Goal: Task Accomplishment & Management: Use online tool/utility

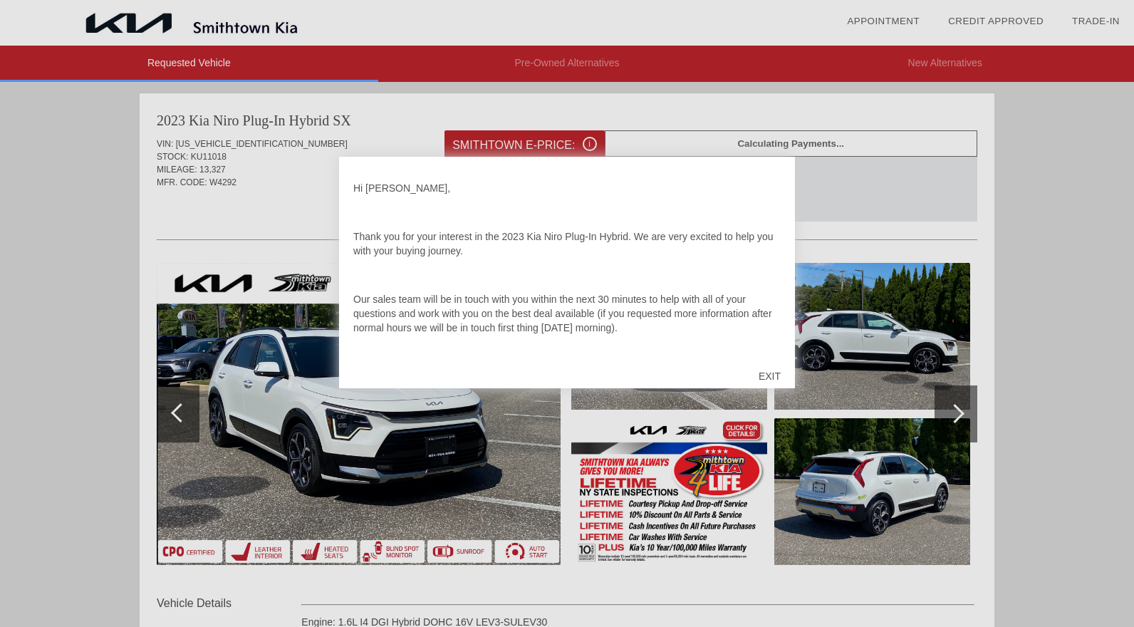
click at [765, 377] on div "EXIT" at bounding box center [770, 376] width 51 height 43
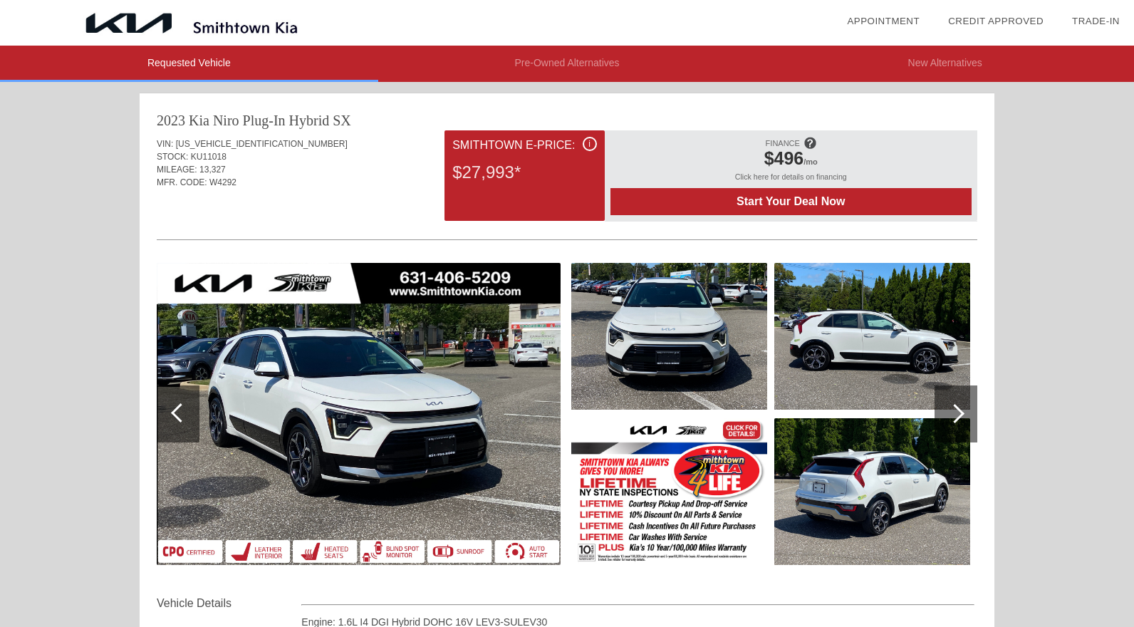
click at [741, 376] on img at bounding box center [669, 336] width 196 height 147
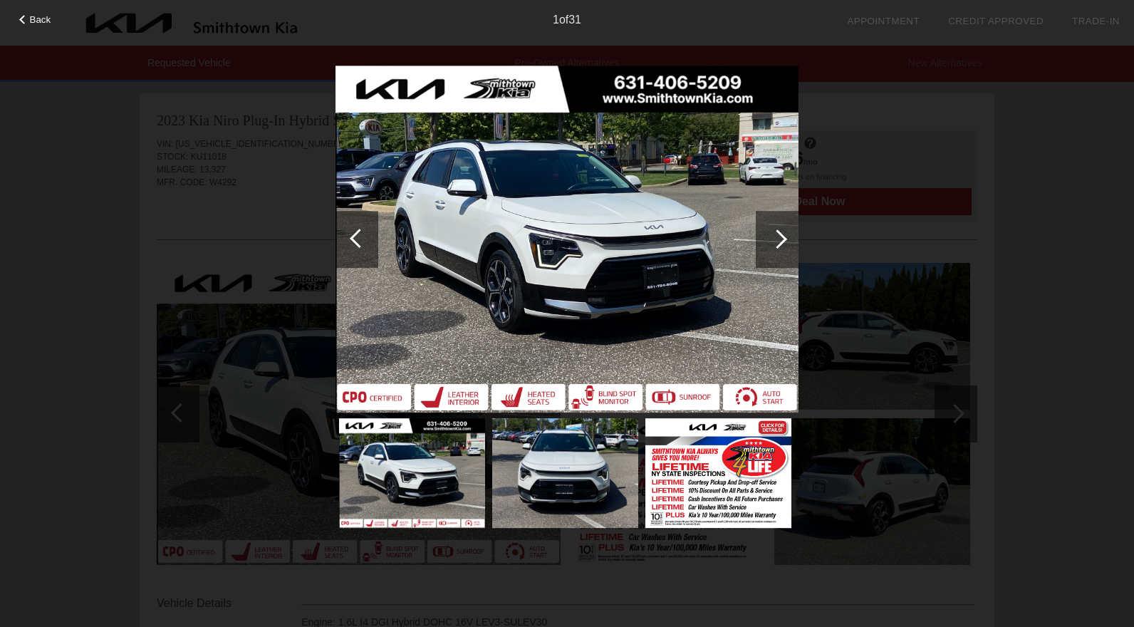
click at [777, 252] on div at bounding box center [777, 239] width 43 height 57
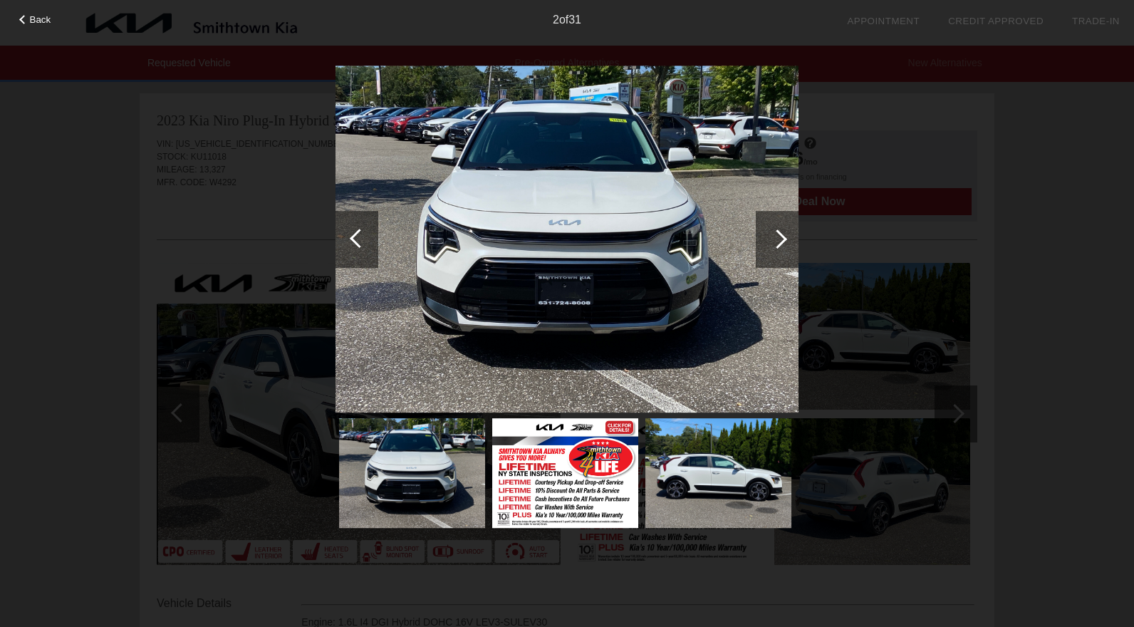
click at [777, 252] on div at bounding box center [777, 239] width 43 height 57
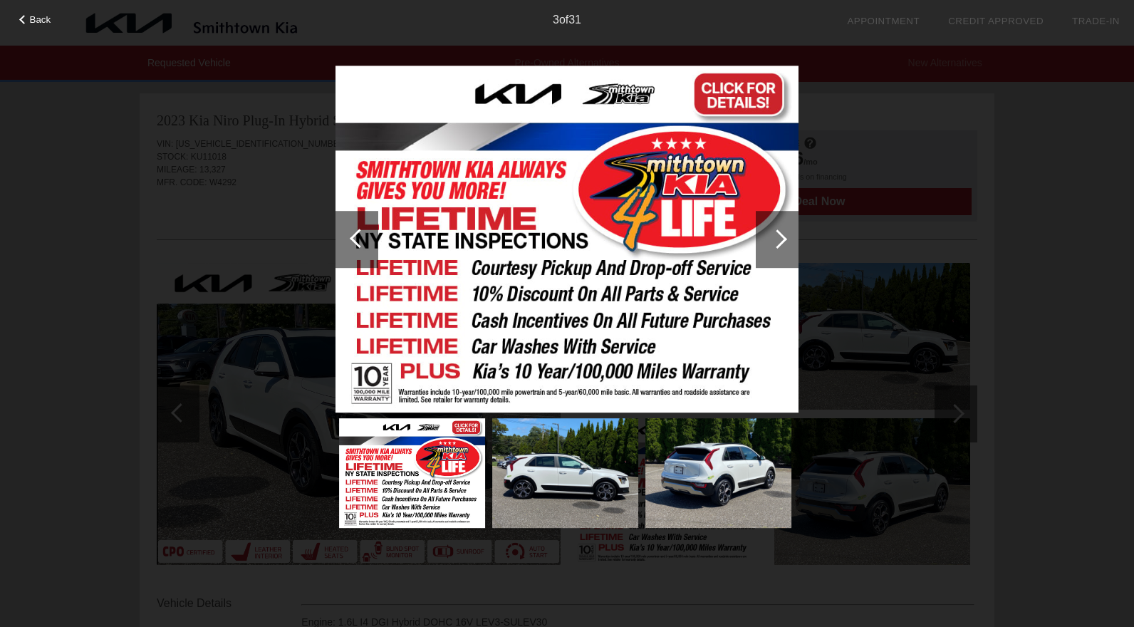
click at [777, 252] on div at bounding box center [777, 239] width 43 height 57
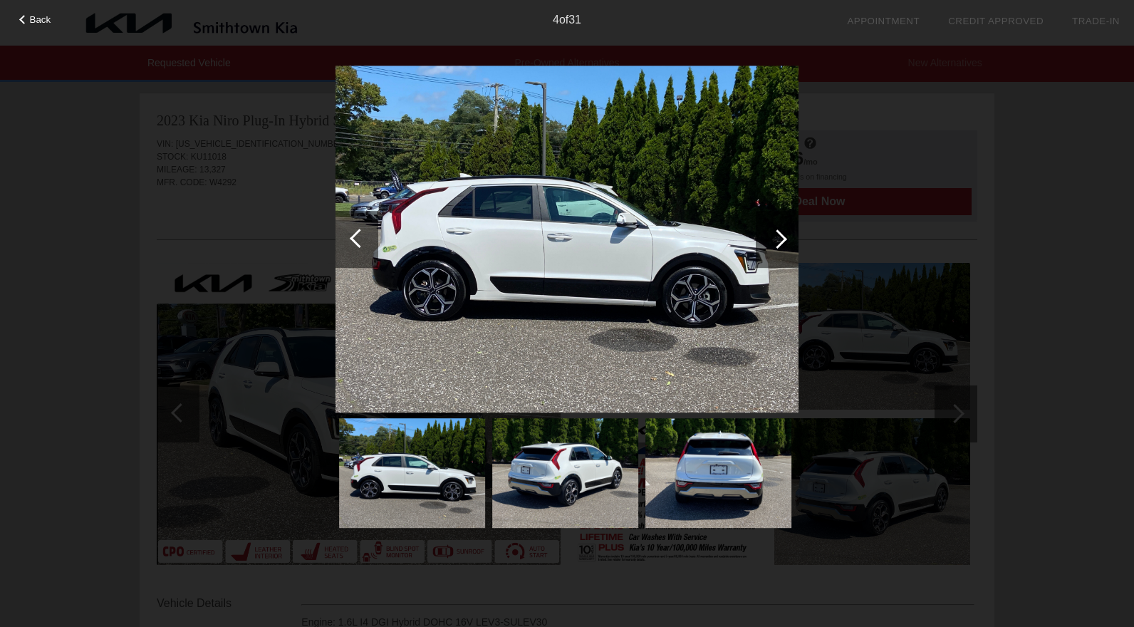
click at [777, 252] on div at bounding box center [777, 239] width 43 height 57
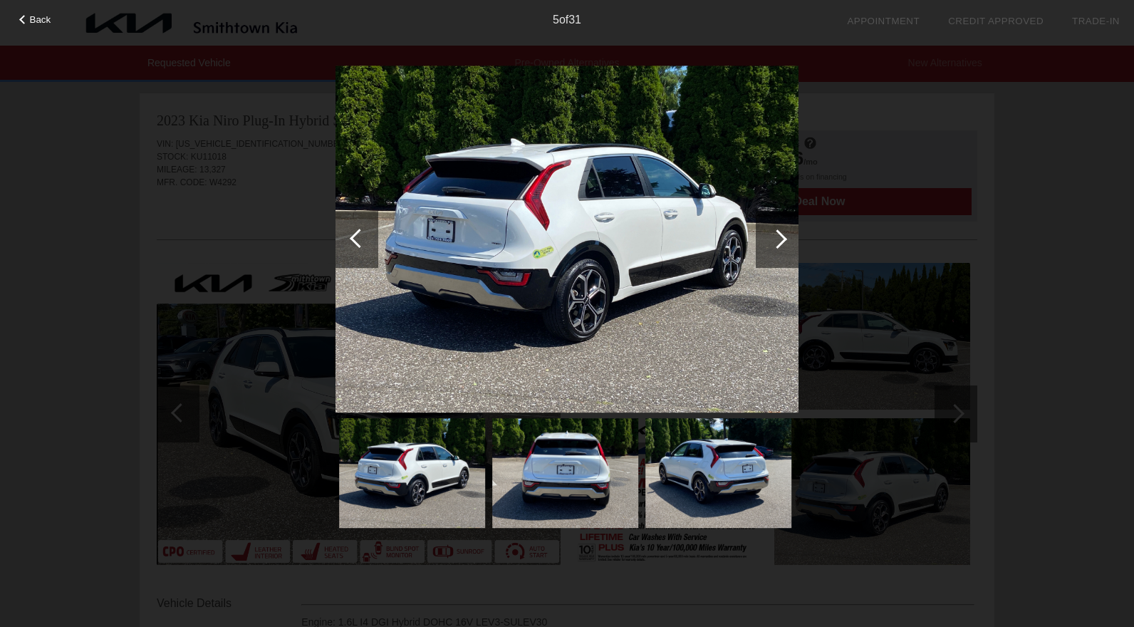
click at [777, 239] on div at bounding box center [777, 238] width 19 height 19
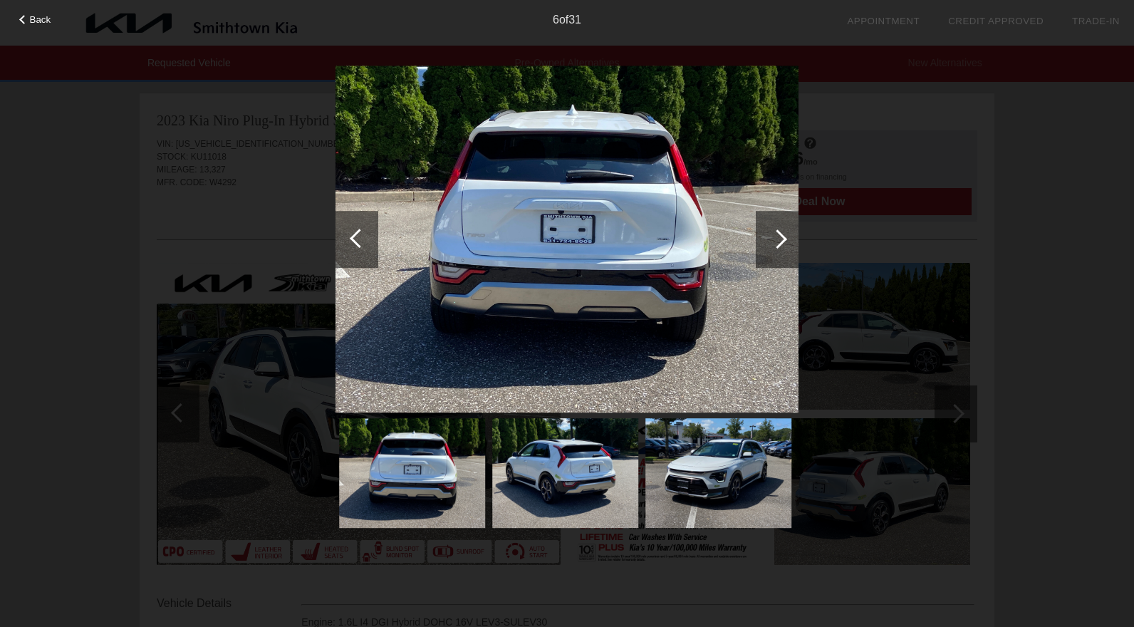
click at [777, 239] on div at bounding box center [777, 238] width 19 height 19
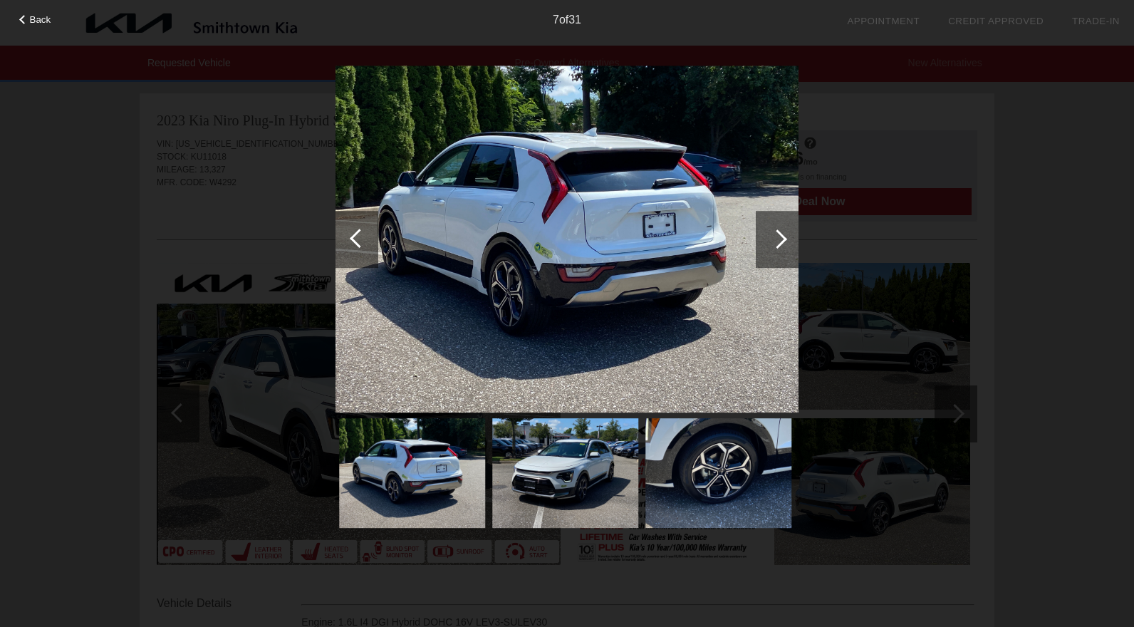
click at [777, 239] on div at bounding box center [777, 238] width 19 height 19
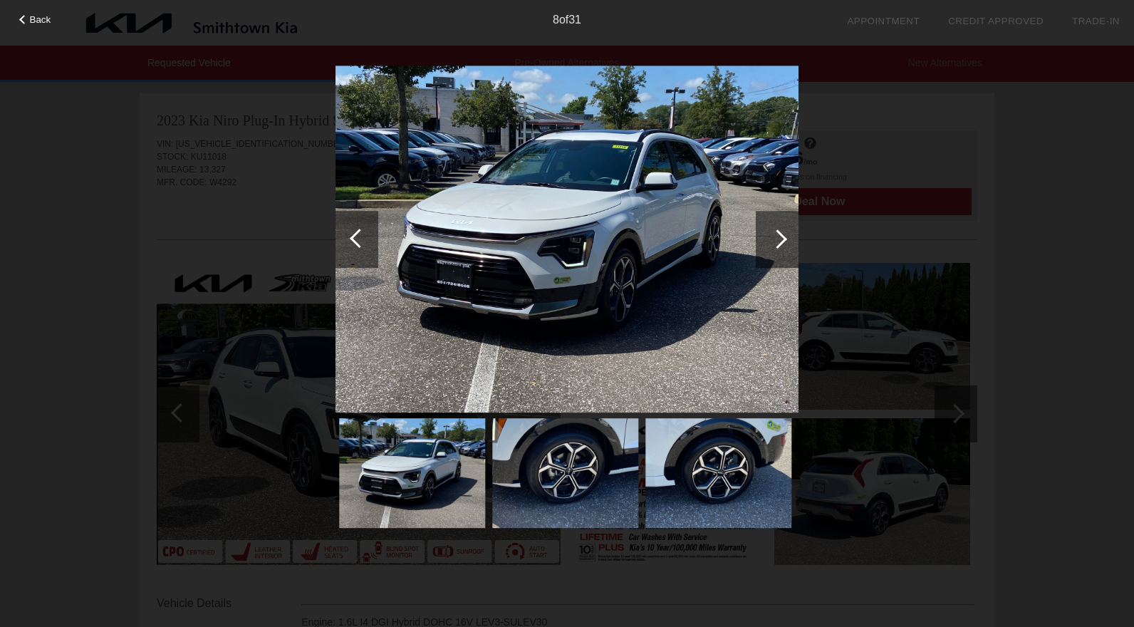
click at [777, 239] on div at bounding box center [777, 238] width 19 height 19
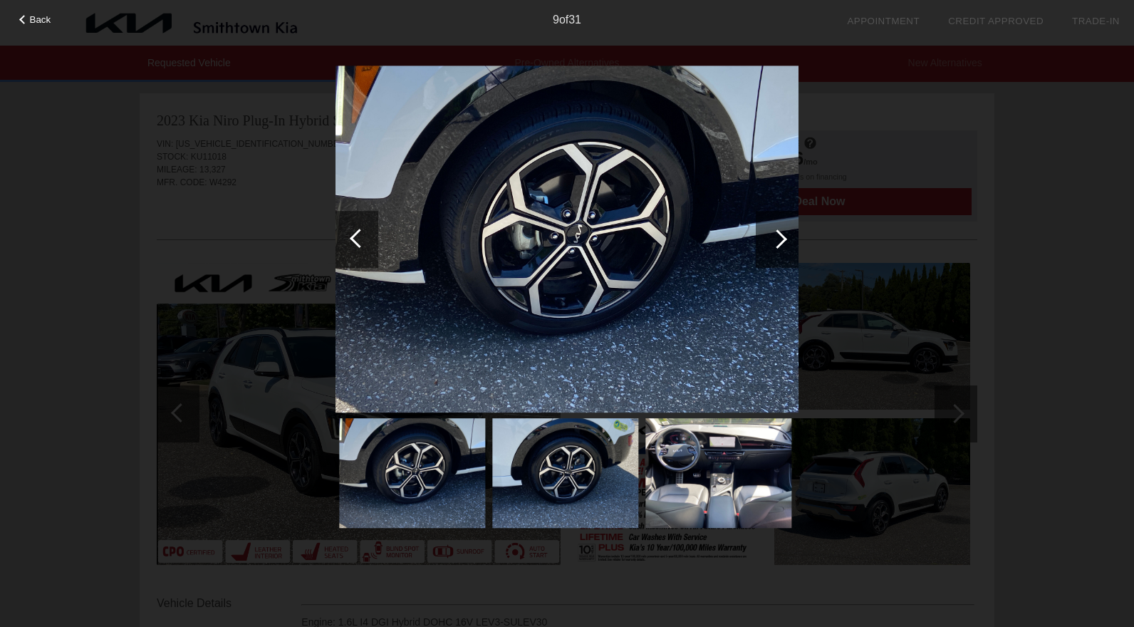
click at [777, 239] on div at bounding box center [777, 238] width 19 height 19
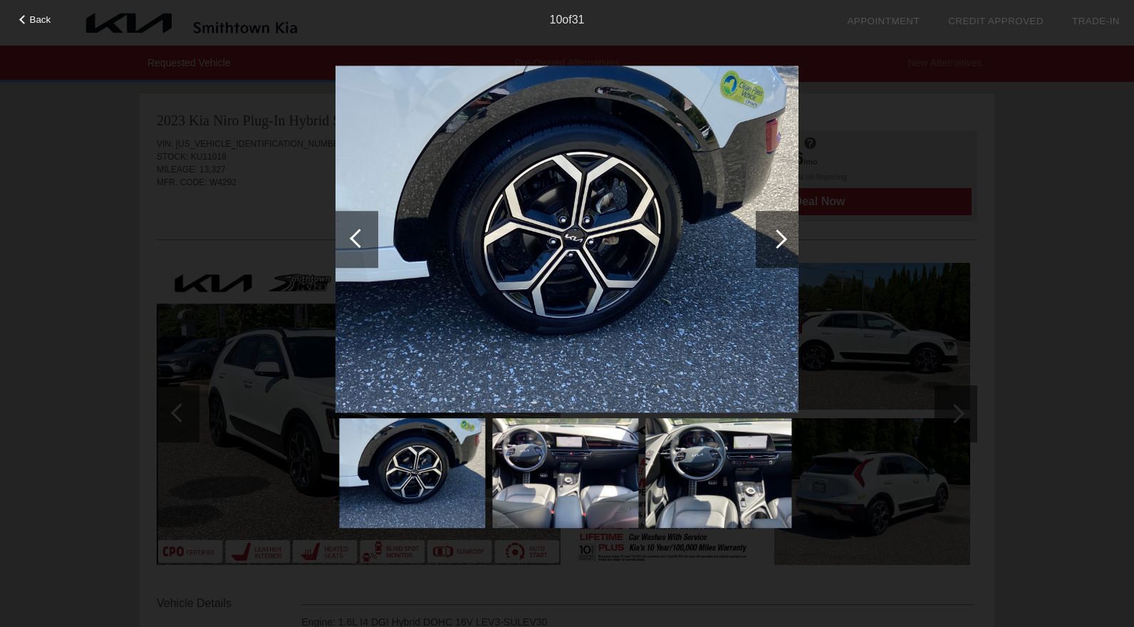
click at [777, 239] on div at bounding box center [777, 238] width 19 height 19
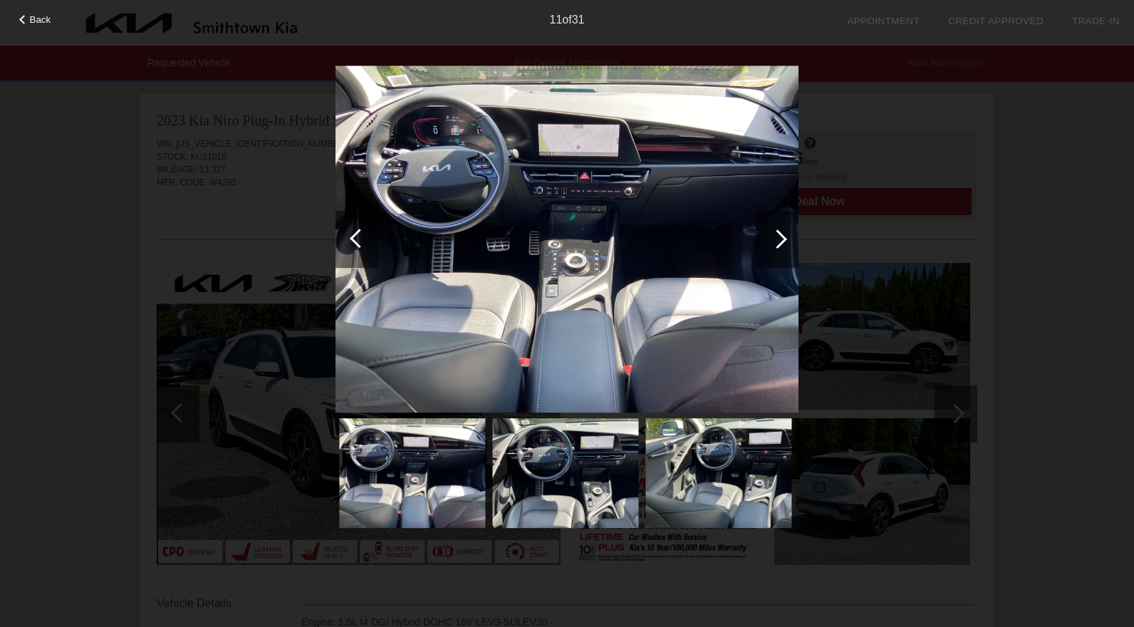
click at [777, 239] on div at bounding box center [777, 238] width 19 height 19
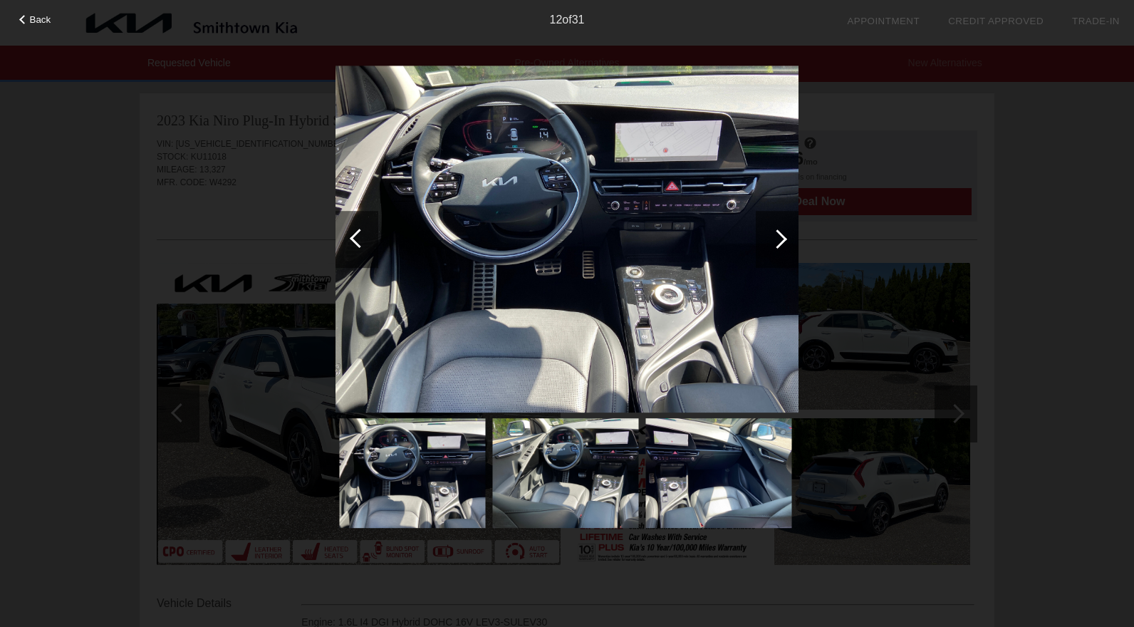
click at [777, 239] on div at bounding box center [777, 238] width 19 height 19
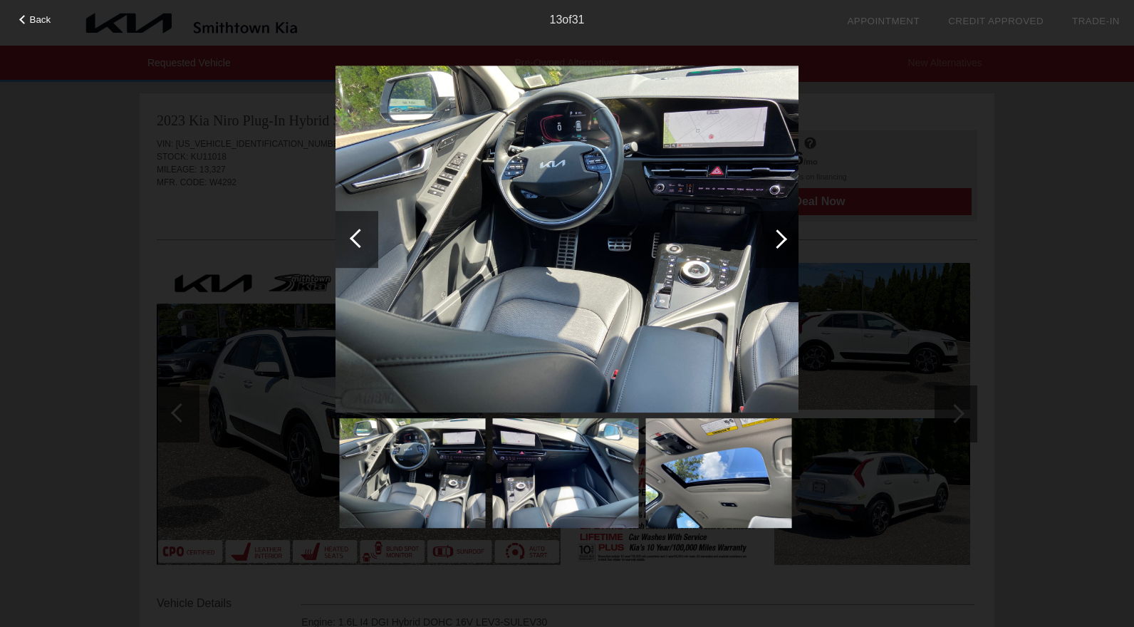
click at [777, 239] on div at bounding box center [777, 238] width 19 height 19
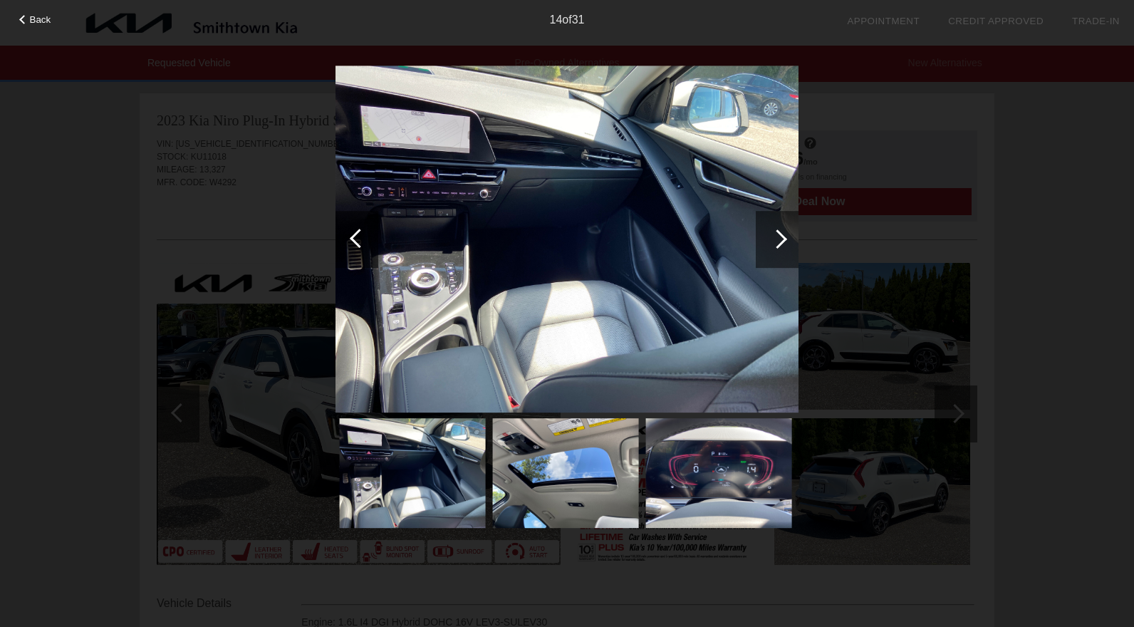
click at [777, 239] on div at bounding box center [777, 238] width 19 height 19
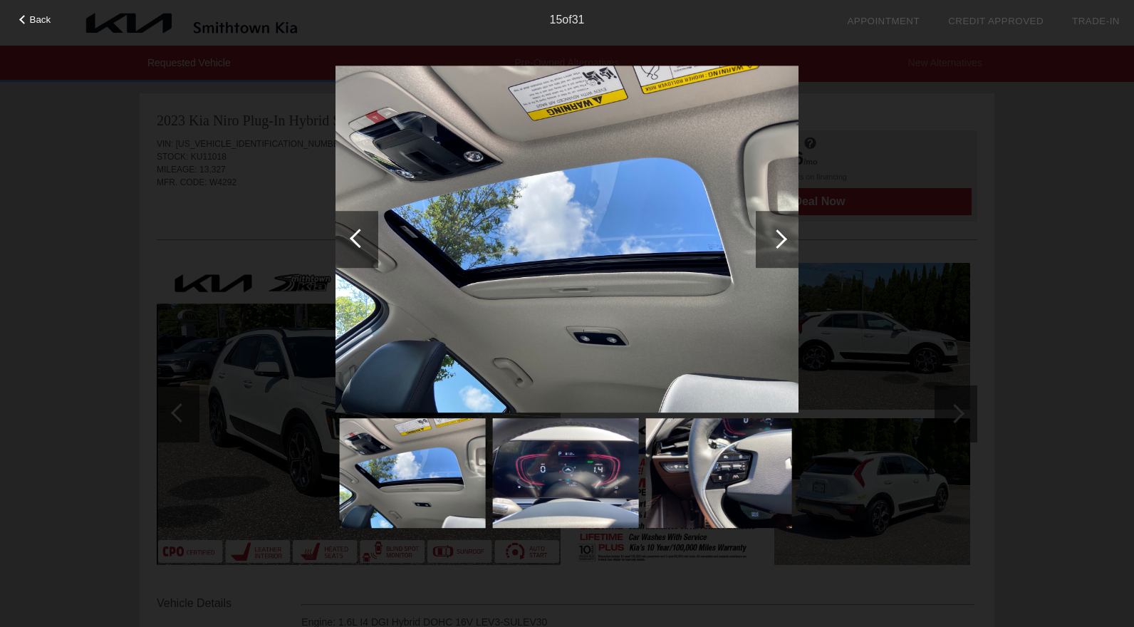
click at [777, 239] on div at bounding box center [777, 238] width 19 height 19
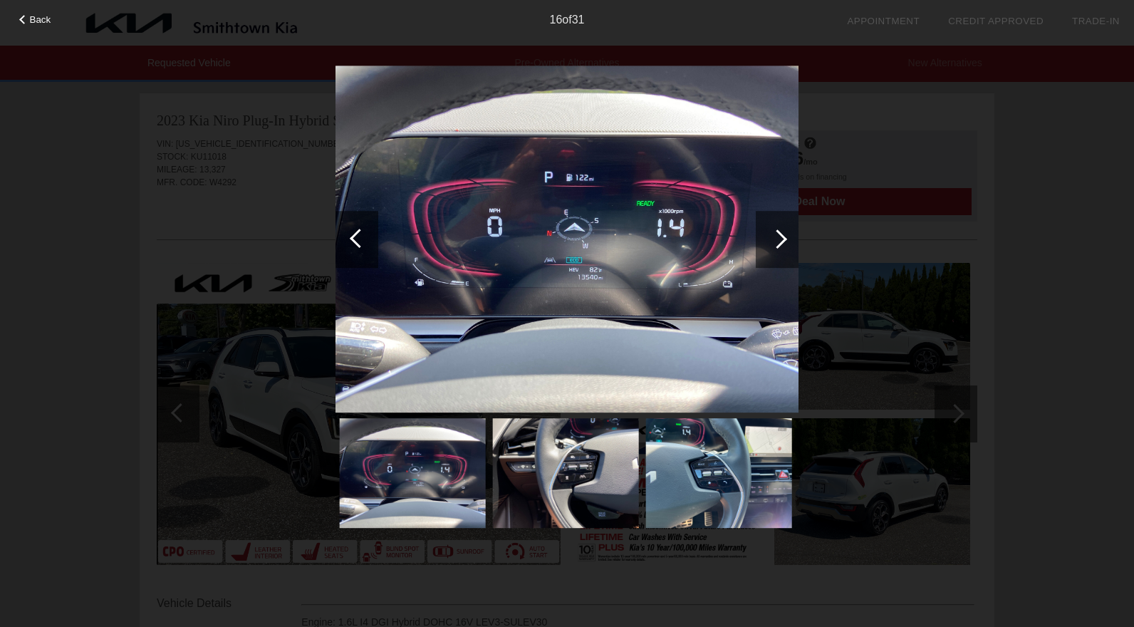
click at [777, 239] on div at bounding box center [777, 238] width 19 height 19
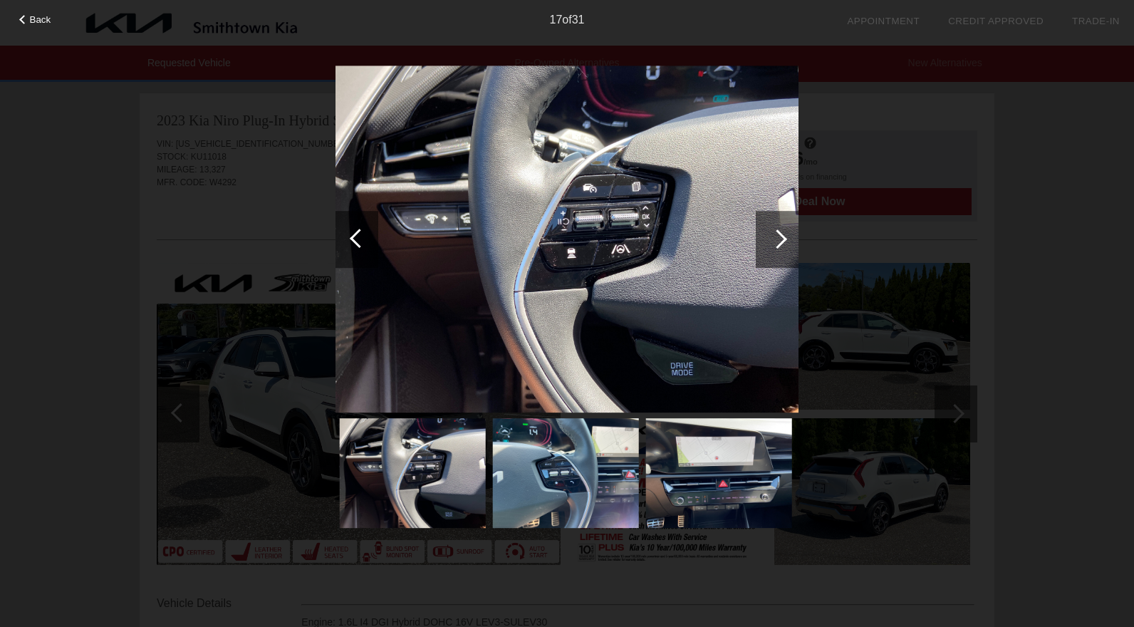
click at [777, 239] on div at bounding box center [777, 238] width 19 height 19
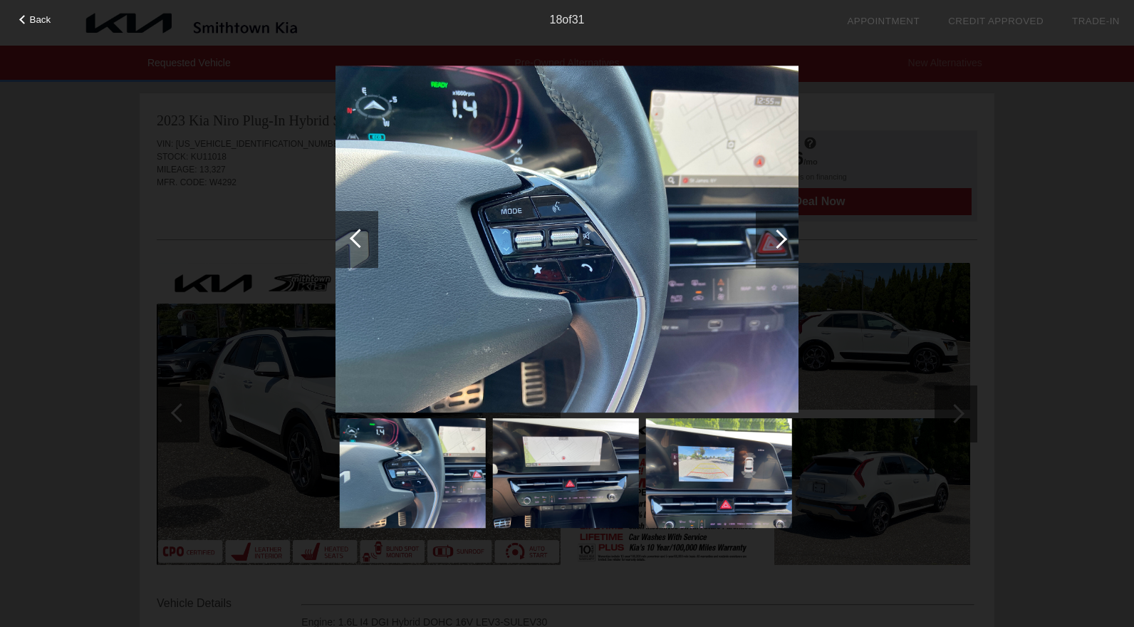
click at [777, 239] on div at bounding box center [777, 238] width 19 height 19
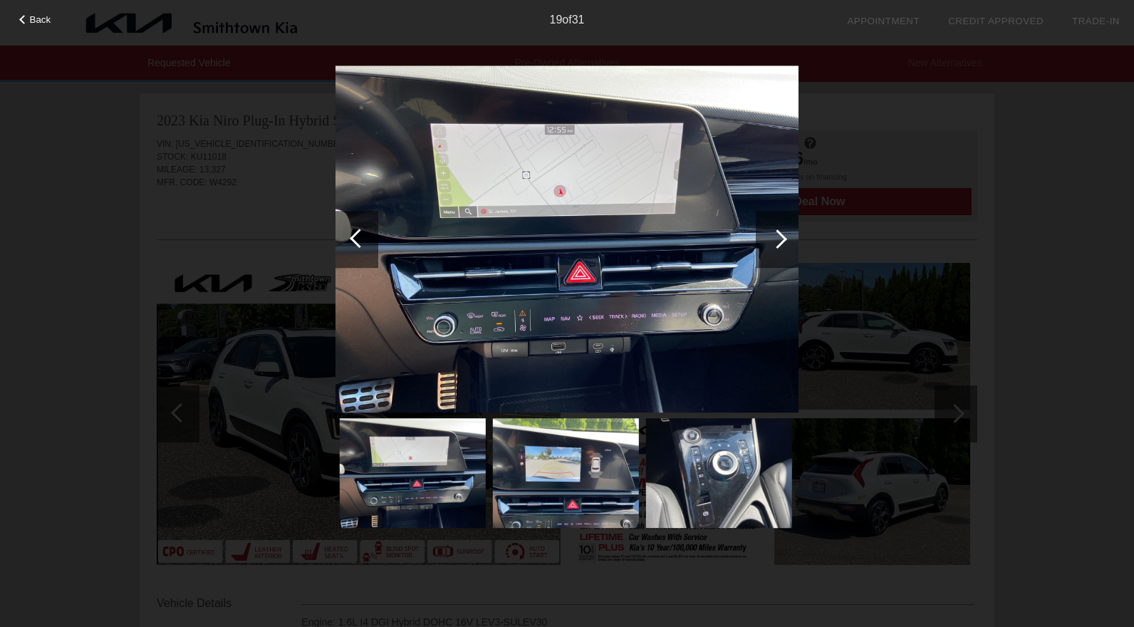
click at [777, 239] on div at bounding box center [777, 238] width 19 height 19
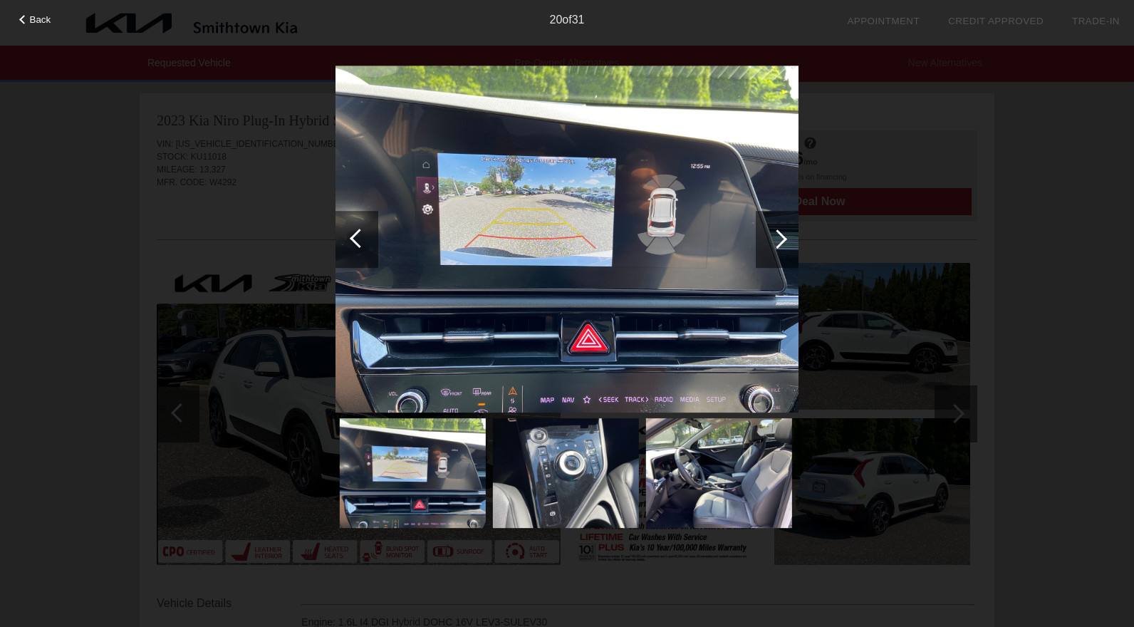
click at [777, 239] on div at bounding box center [777, 238] width 19 height 19
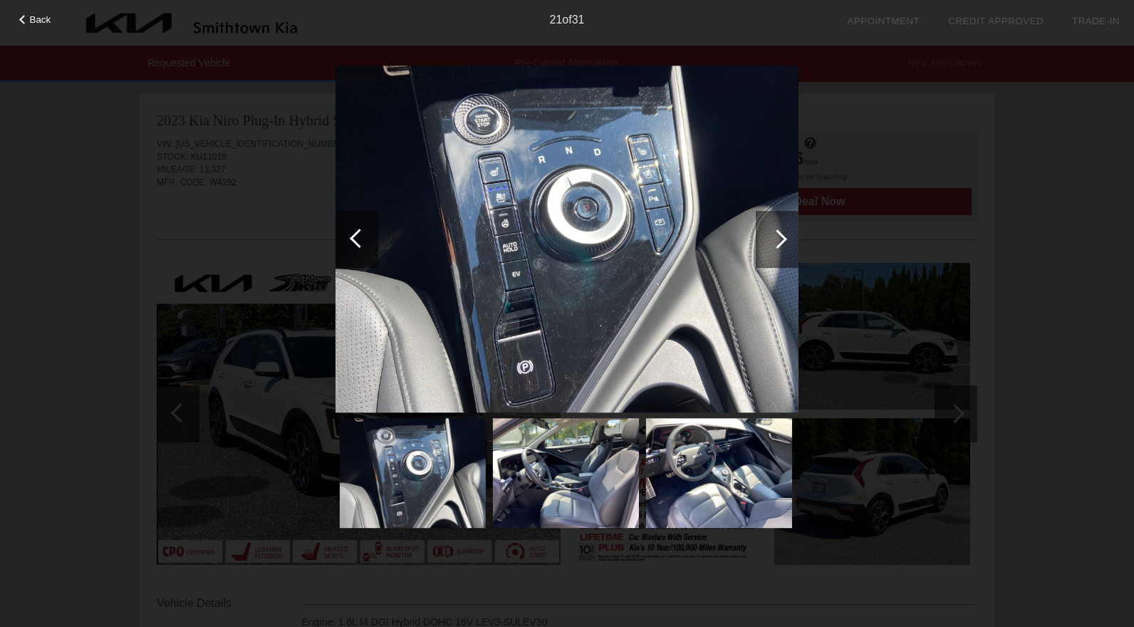
click at [777, 239] on div at bounding box center [777, 238] width 19 height 19
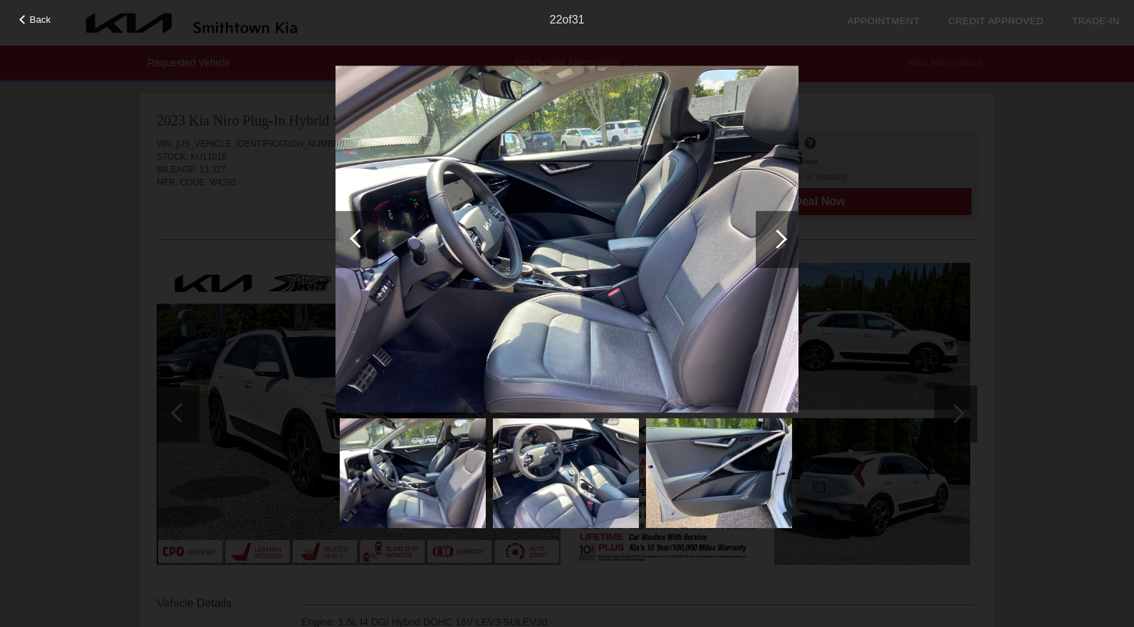
click at [777, 239] on div at bounding box center [777, 238] width 19 height 19
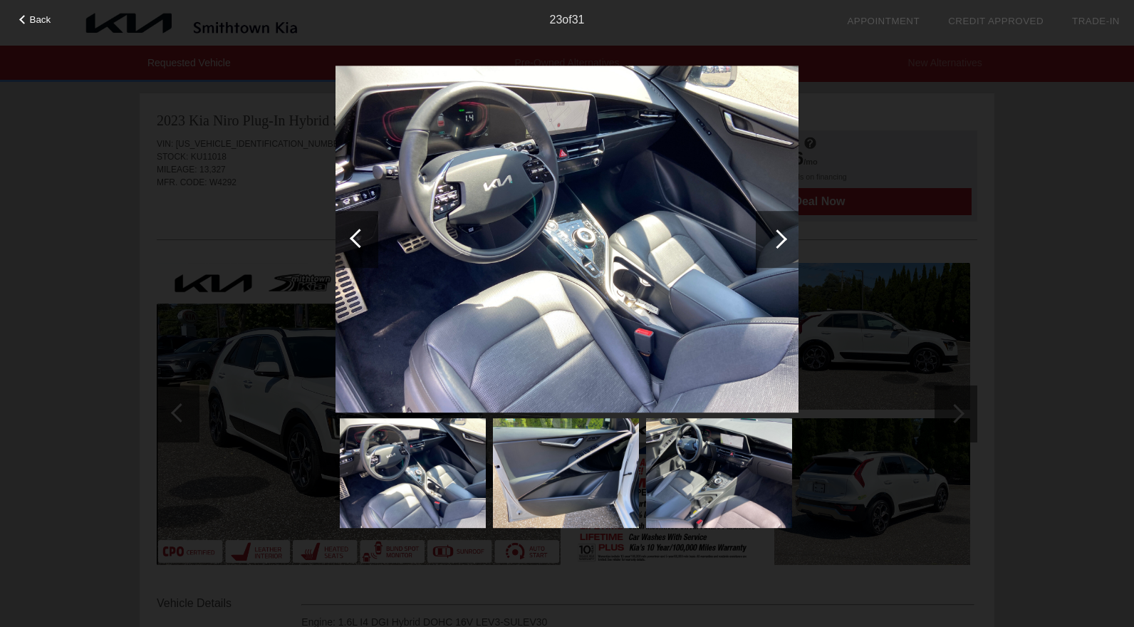
click at [777, 239] on div at bounding box center [777, 238] width 19 height 19
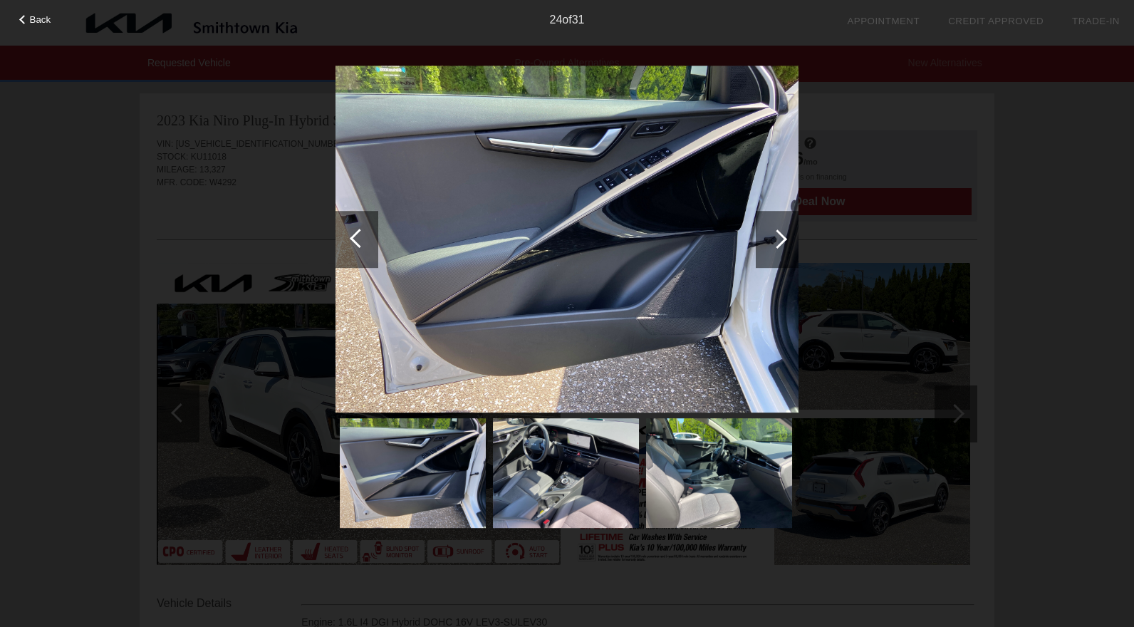
click at [777, 239] on div at bounding box center [777, 238] width 19 height 19
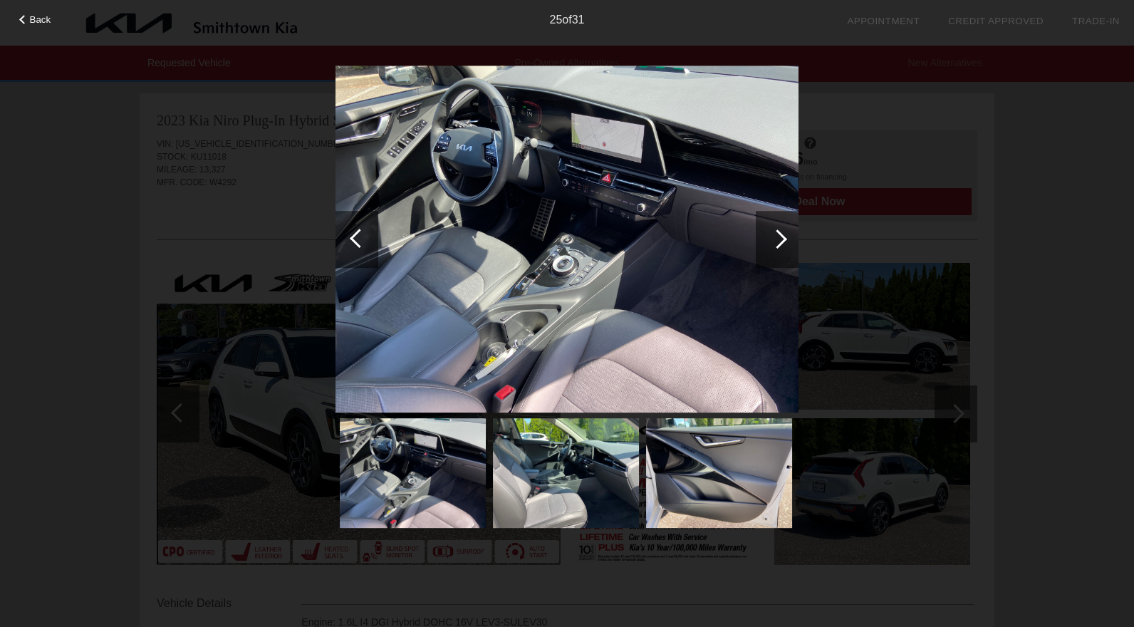
click at [777, 239] on div at bounding box center [777, 238] width 19 height 19
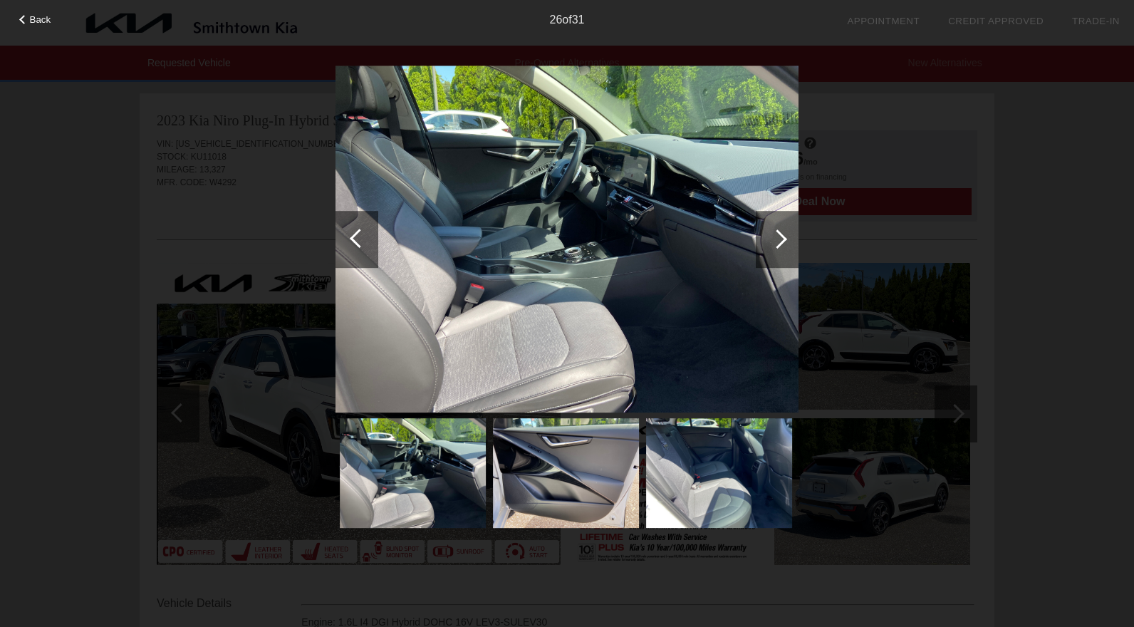
click at [777, 239] on div at bounding box center [777, 238] width 19 height 19
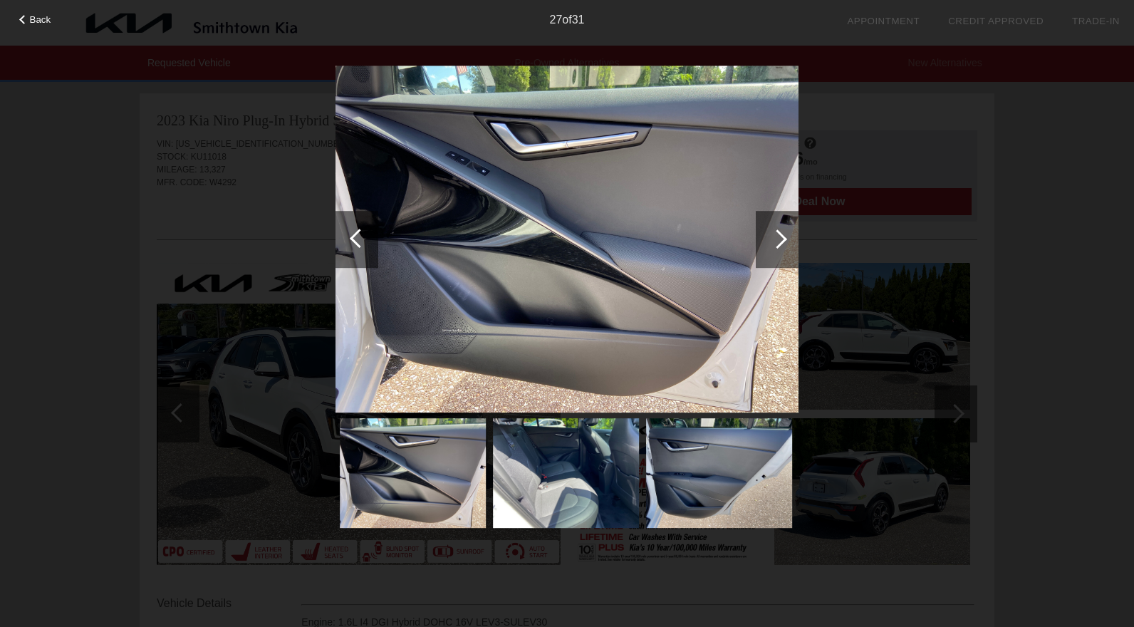
click at [777, 239] on div at bounding box center [777, 238] width 19 height 19
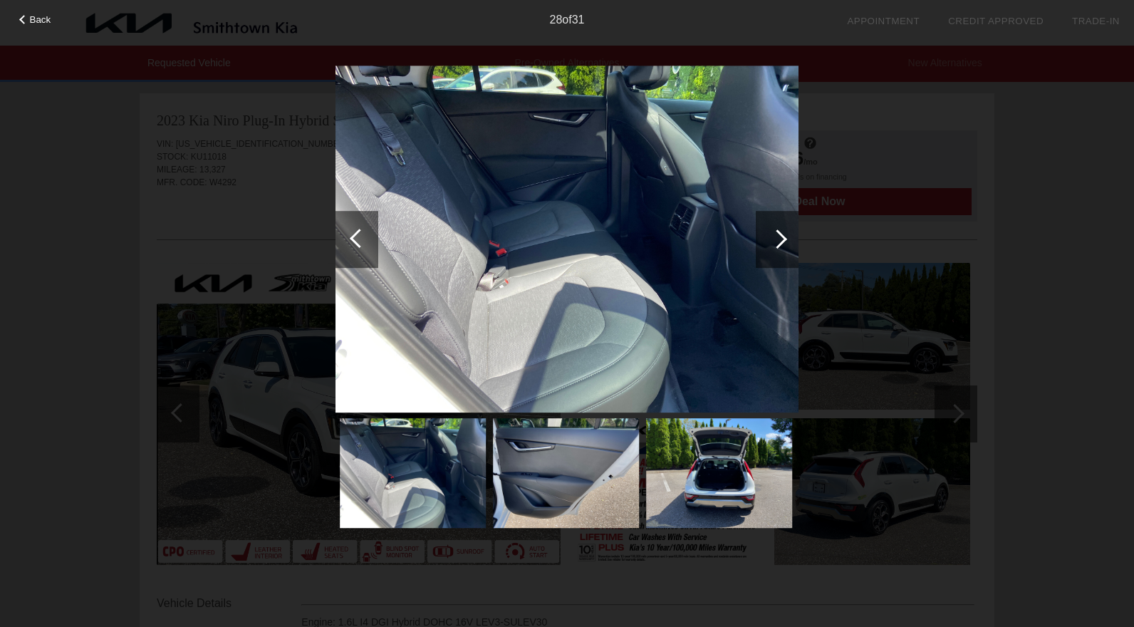
click at [777, 239] on div at bounding box center [777, 238] width 19 height 19
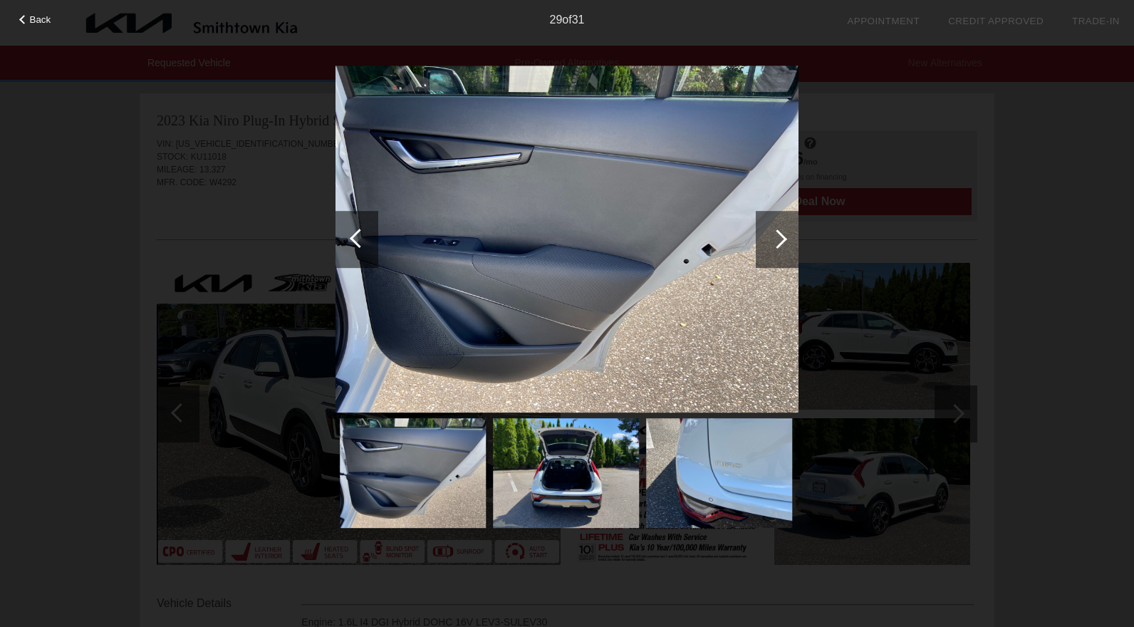
click at [777, 239] on div at bounding box center [777, 238] width 19 height 19
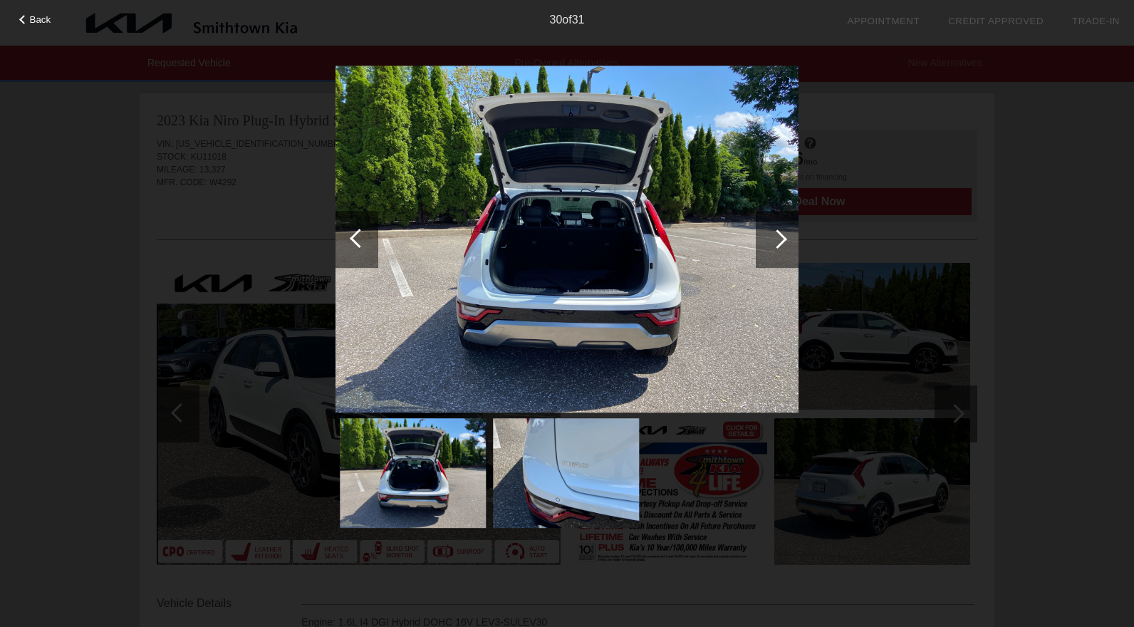
click at [776, 252] on div at bounding box center [777, 239] width 43 height 57
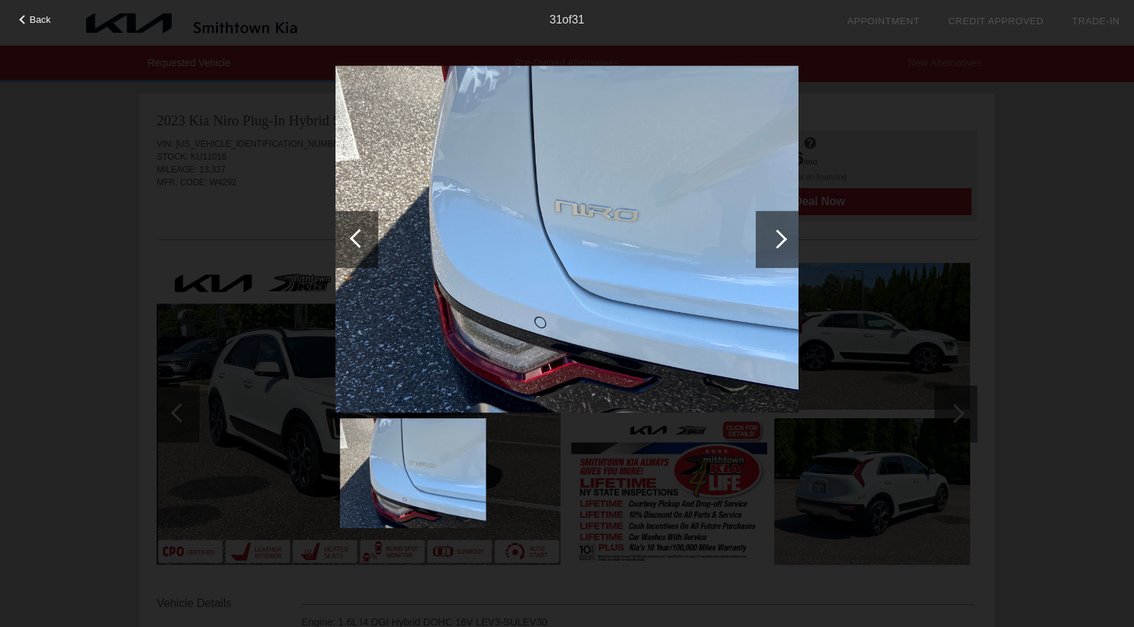
click at [776, 252] on div at bounding box center [777, 239] width 43 height 57
click at [785, 238] on div at bounding box center [777, 238] width 19 height 19
click at [338, 244] on div at bounding box center [357, 239] width 43 height 57
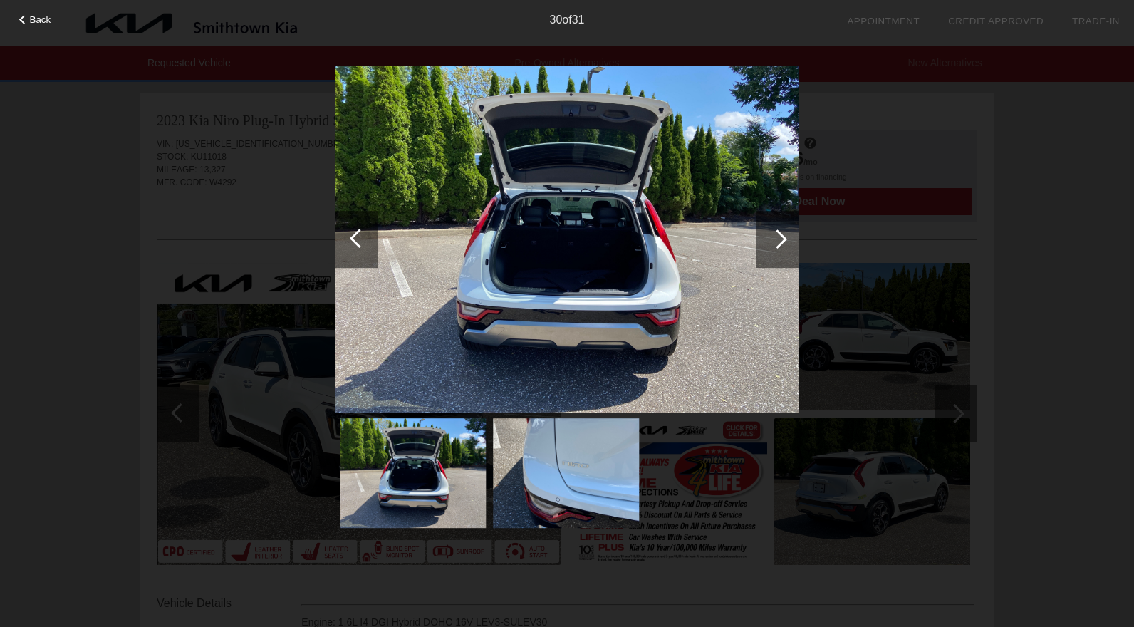
click at [338, 244] on div at bounding box center [357, 239] width 43 height 57
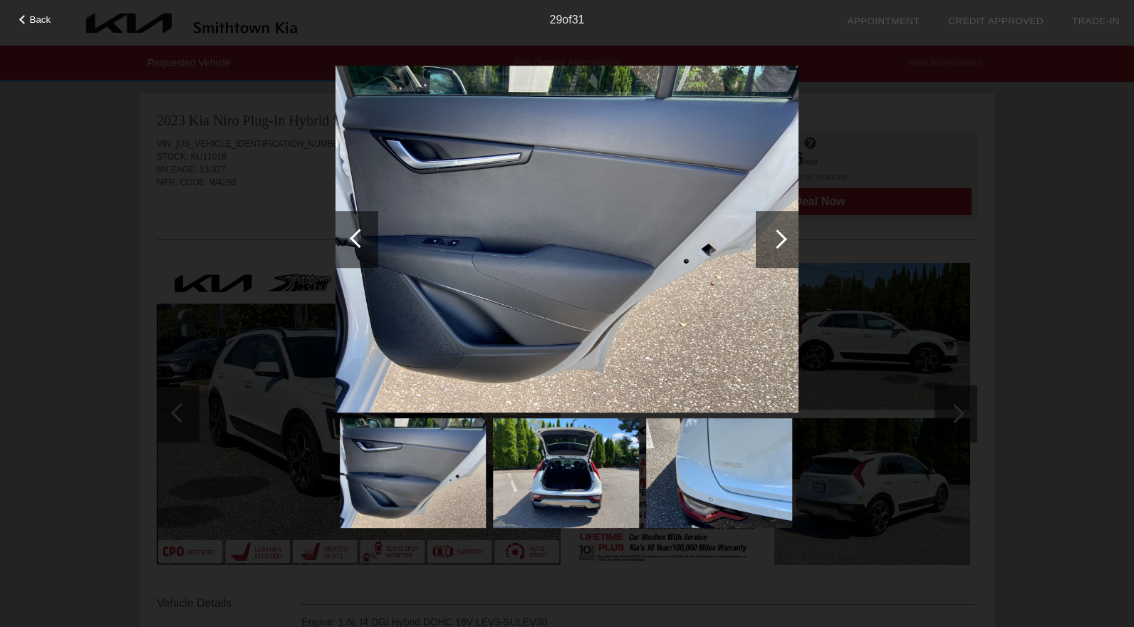
click at [338, 244] on div at bounding box center [357, 239] width 43 height 57
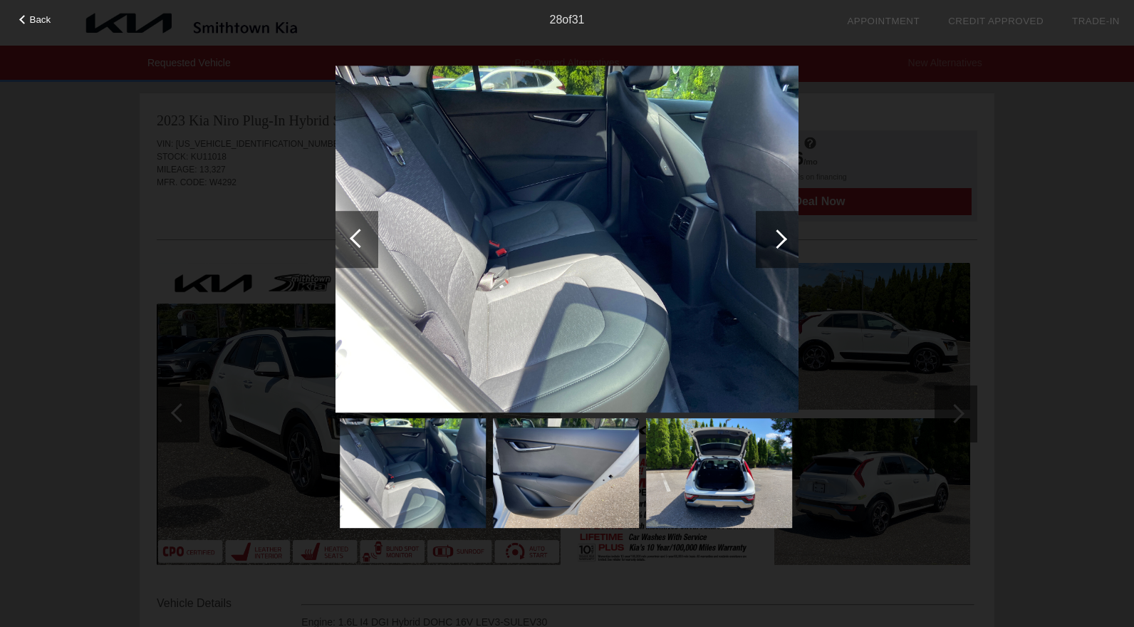
click at [338, 244] on div at bounding box center [357, 239] width 43 height 57
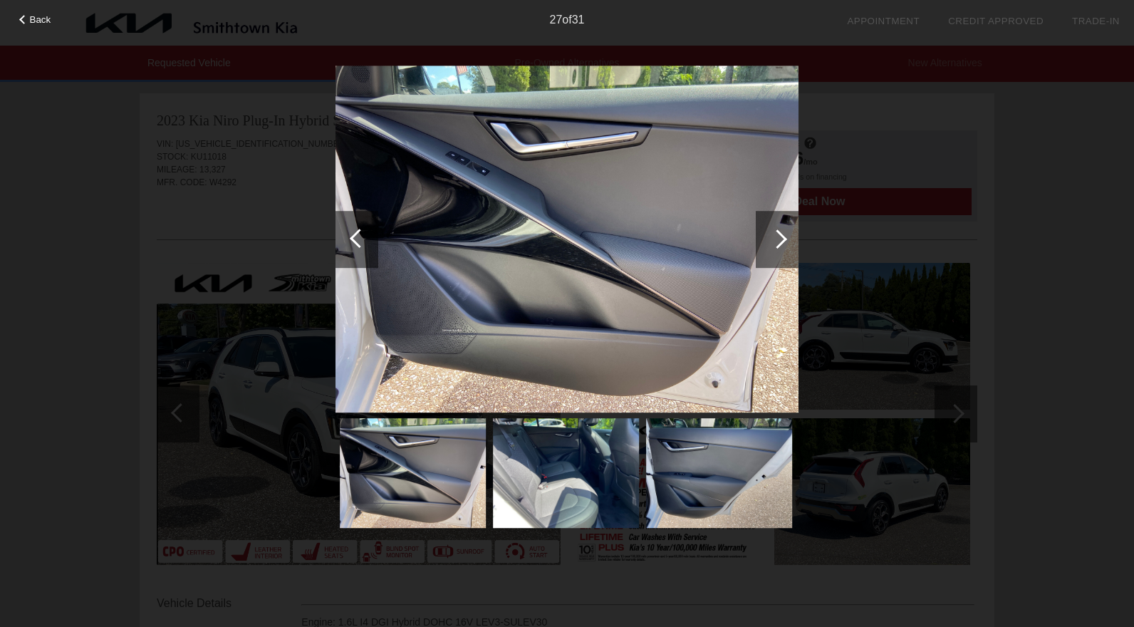
click at [338, 244] on div at bounding box center [357, 239] width 43 height 57
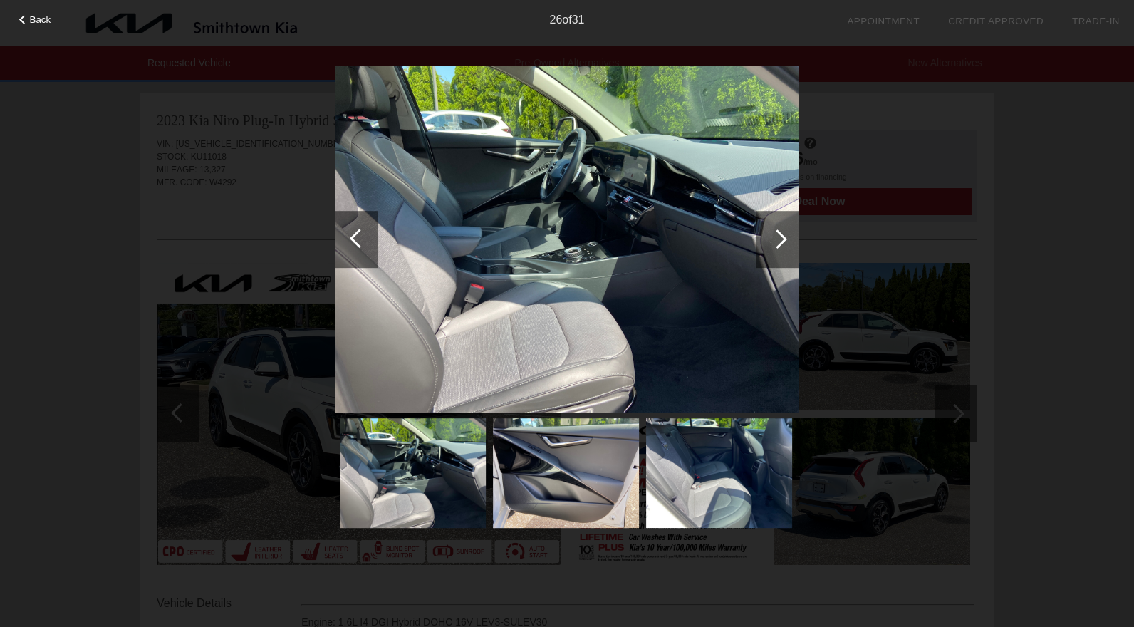
click at [338, 244] on div at bounding box center [357, 239] width 43 height 57
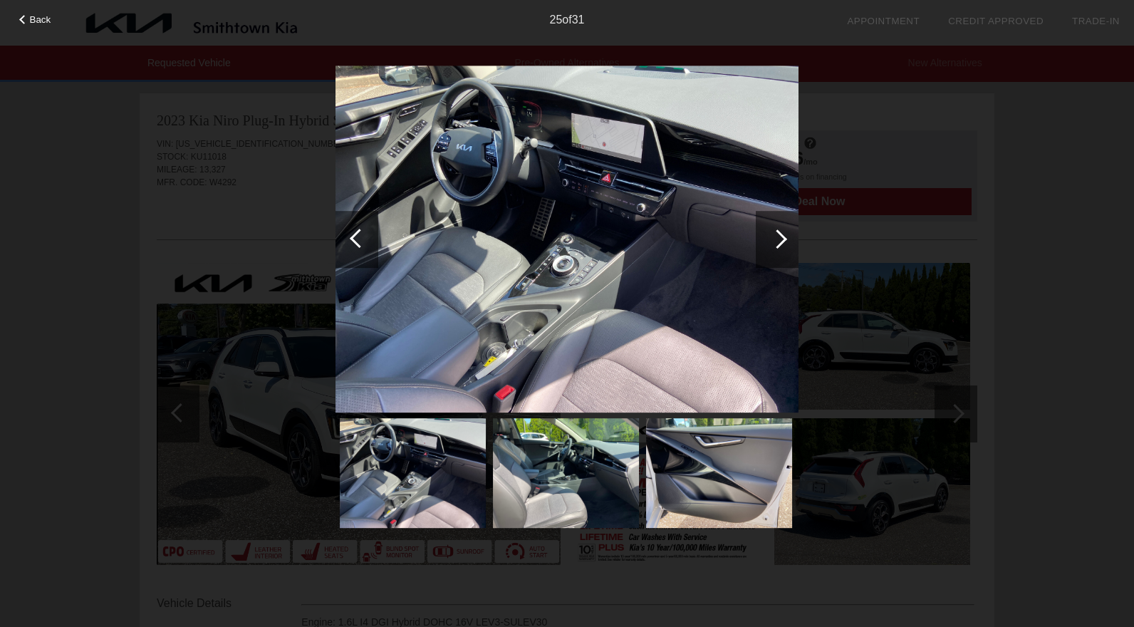
click at [357, 239] on div at bounding box center [359, 238] width 19 height 19
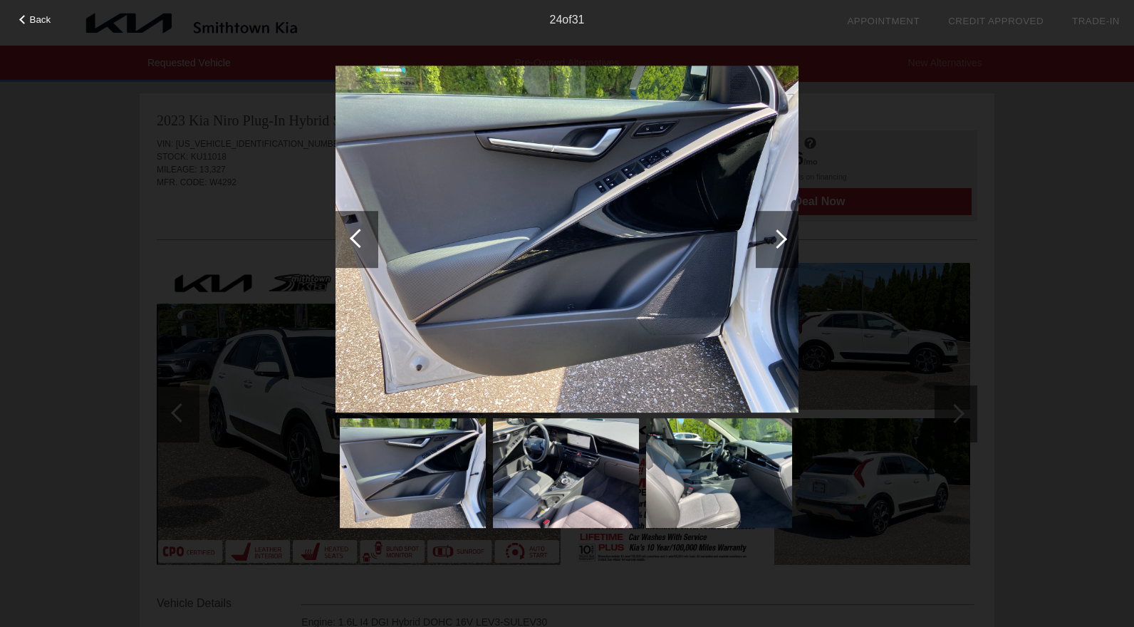
click at [357, 239] on div at bounding box center [359, 238] width 19 height 19
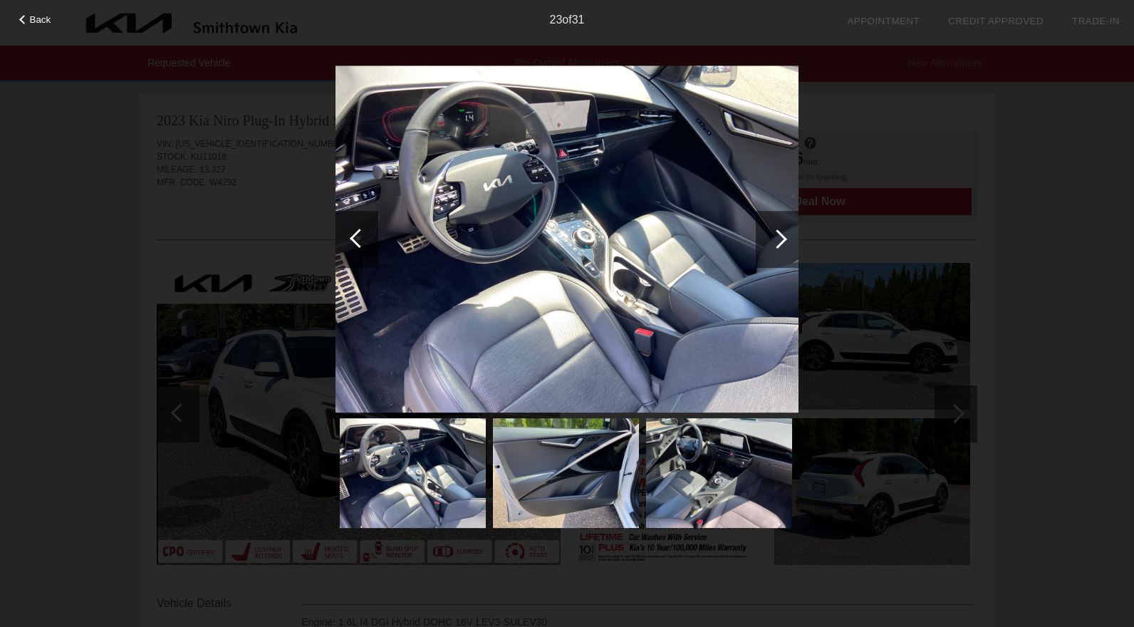
click at [357, 239] on div at bounding box center [359, 238] width 19 height 19
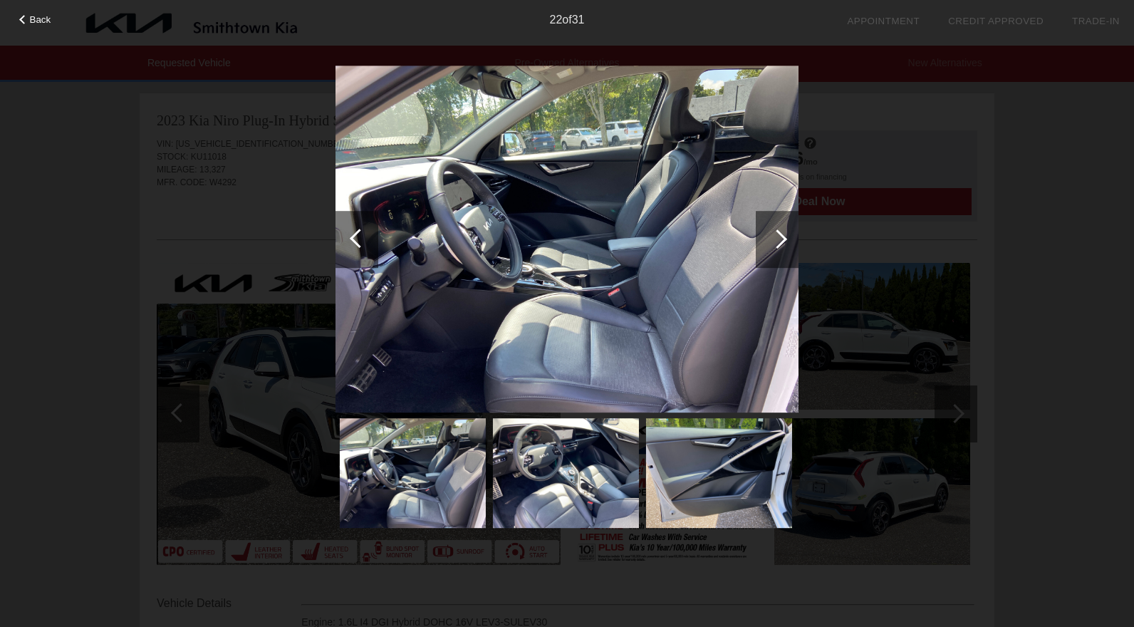
click at [36, 24] on span "Back" at bounding box center [40, 19] width 21 height 11
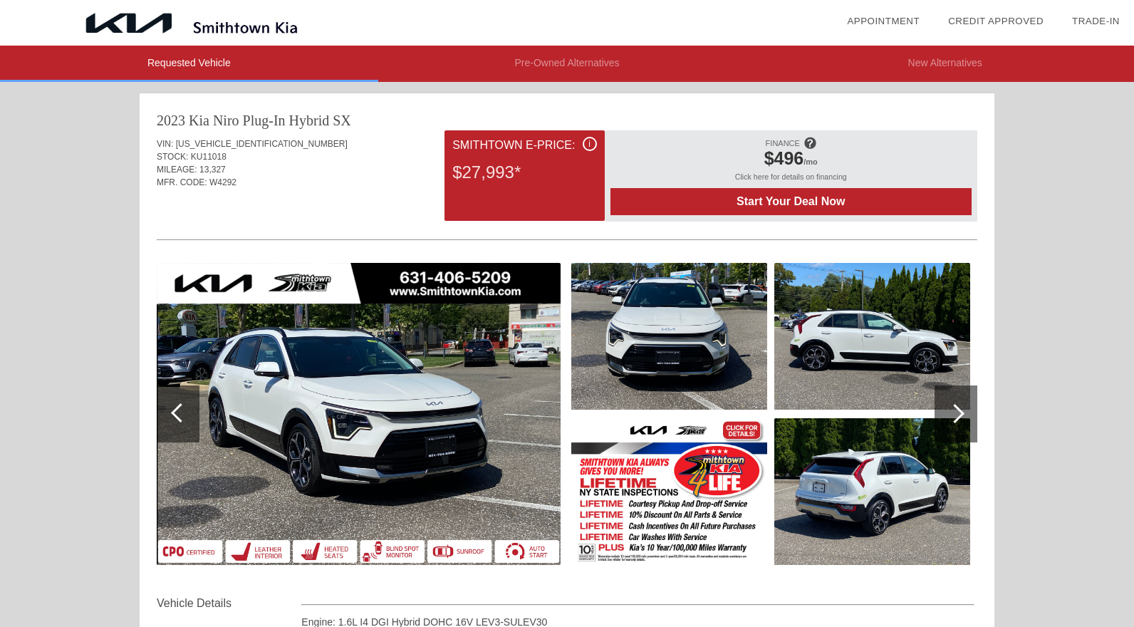
click at [831, 484] on img at bounding box center [872, 491] width 196 height 147
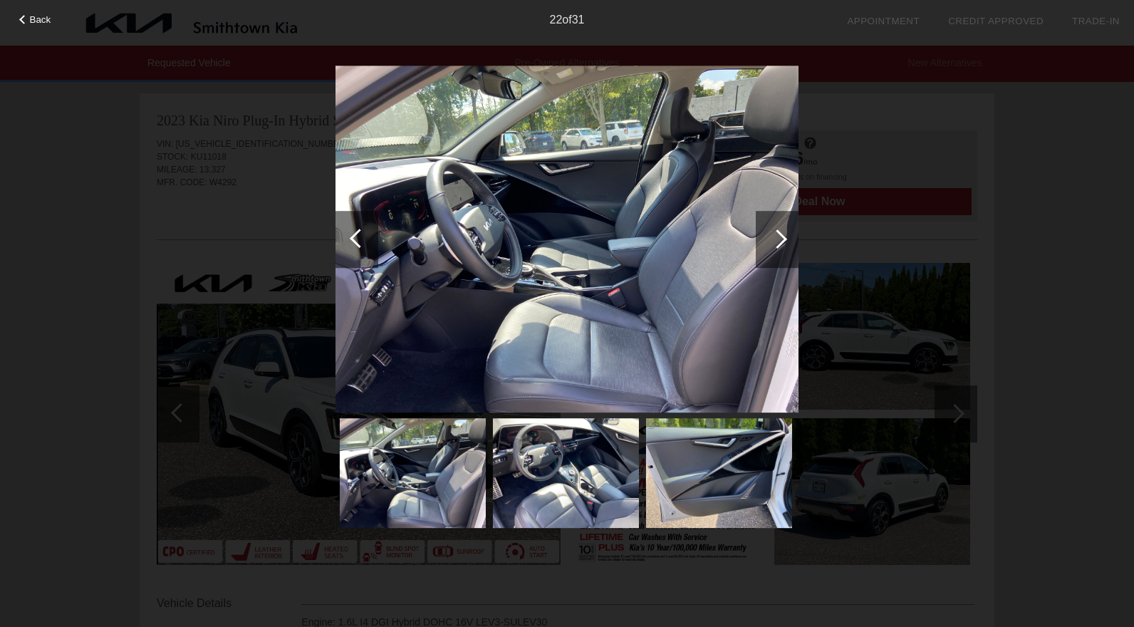
click at [722, 475] on img at bounding box center [719, 473] width 146 height 110
click at [780, 250] on div at bounding box center [777, 239] width 43 height 57
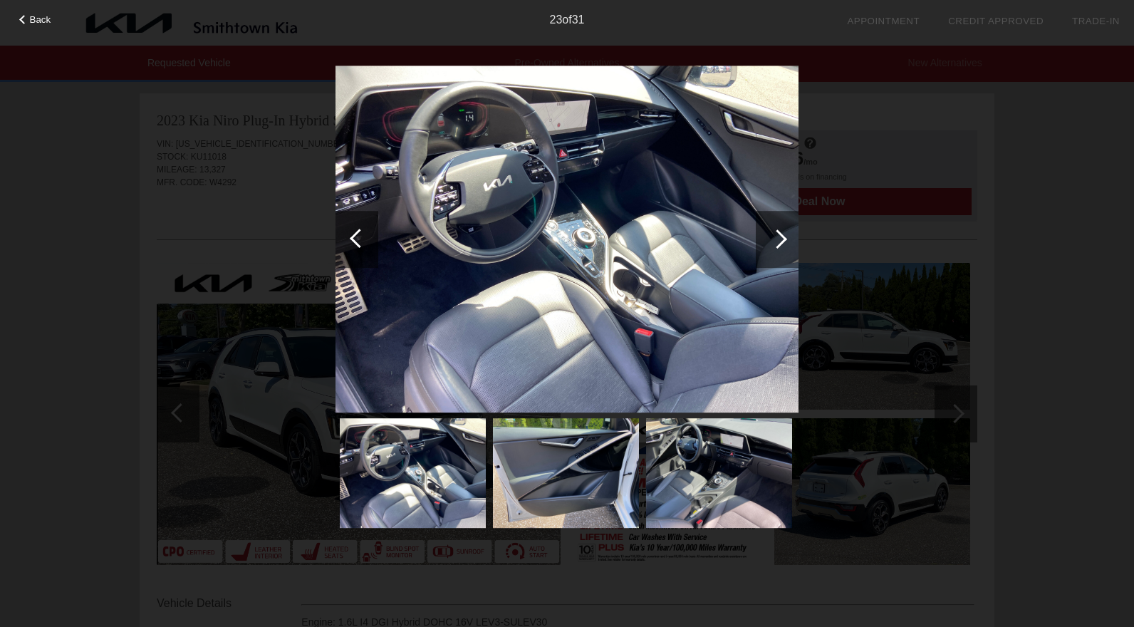
click at [780, 250] on div at bounding box center [777, 239] width 43 height 57
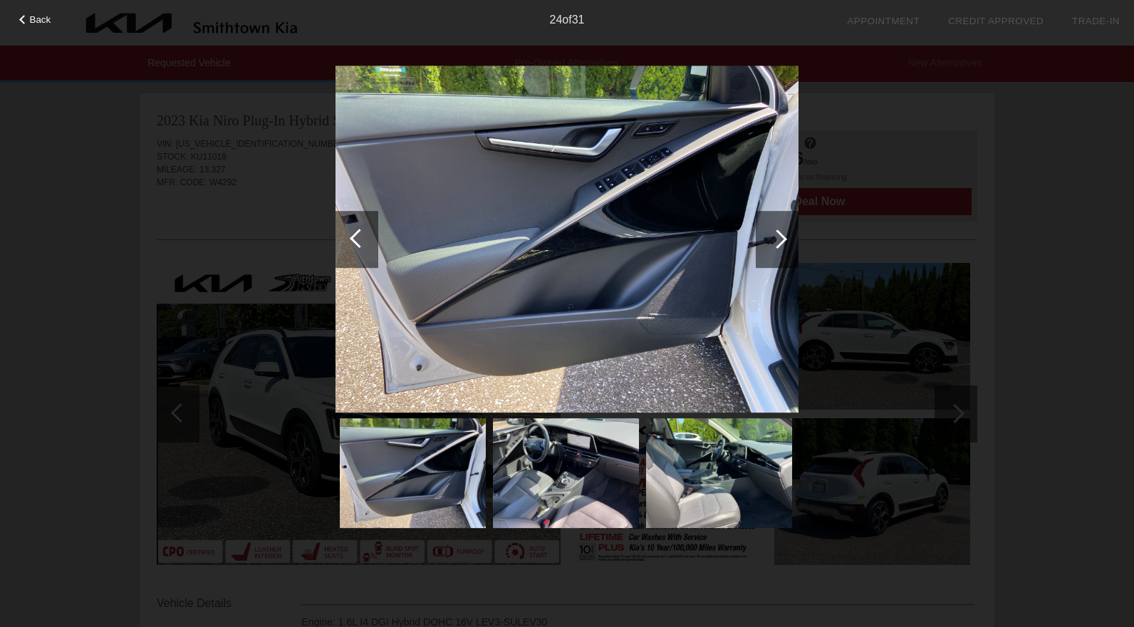
click at [780, 250] on div at bounding box center [777, 239] width 43 height 57
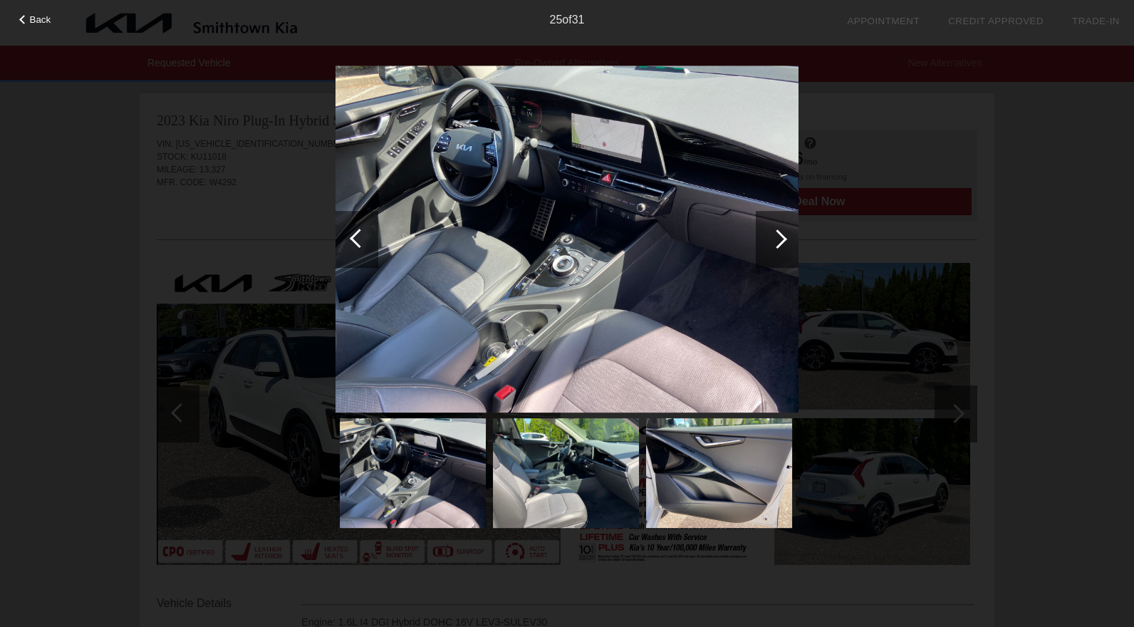
click at [780, 250] on div at bounding box center [777, 239] width 43 height 57
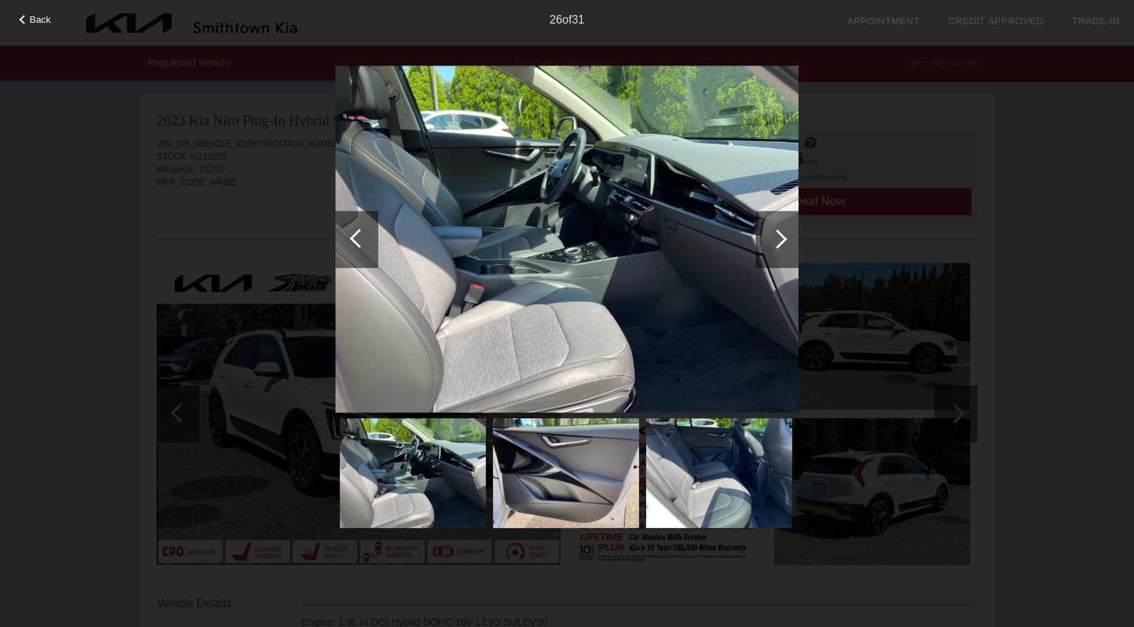
click at [782, 250] on div at bounding box center [777, 239] width 43 height 57
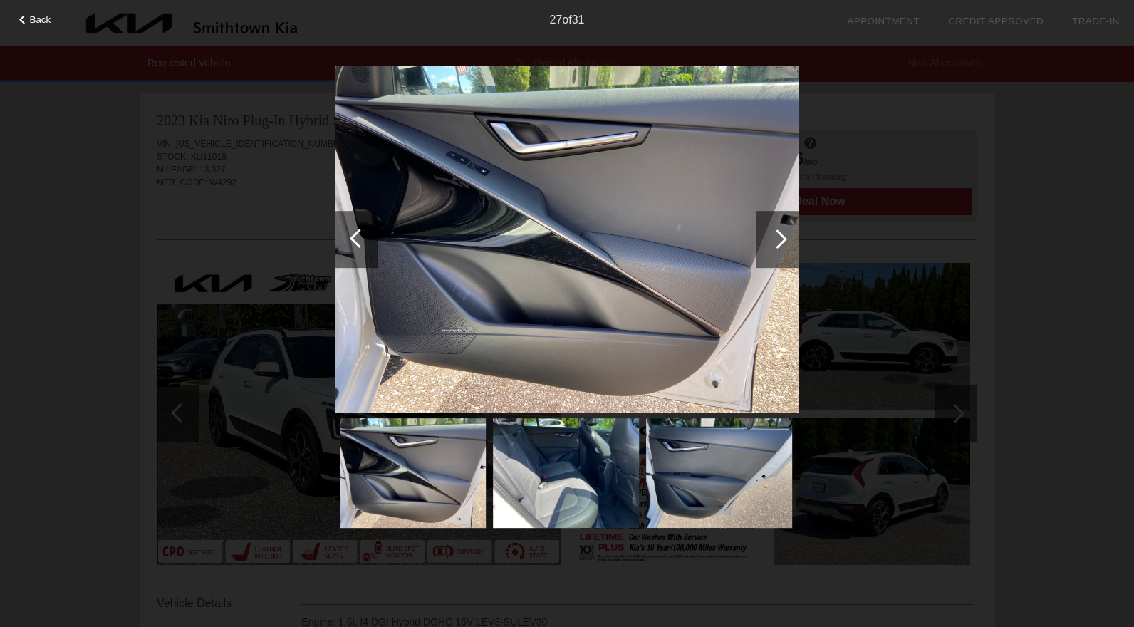
click at [782, 250] on div at bounding box center [777, 239] width 43 height 57
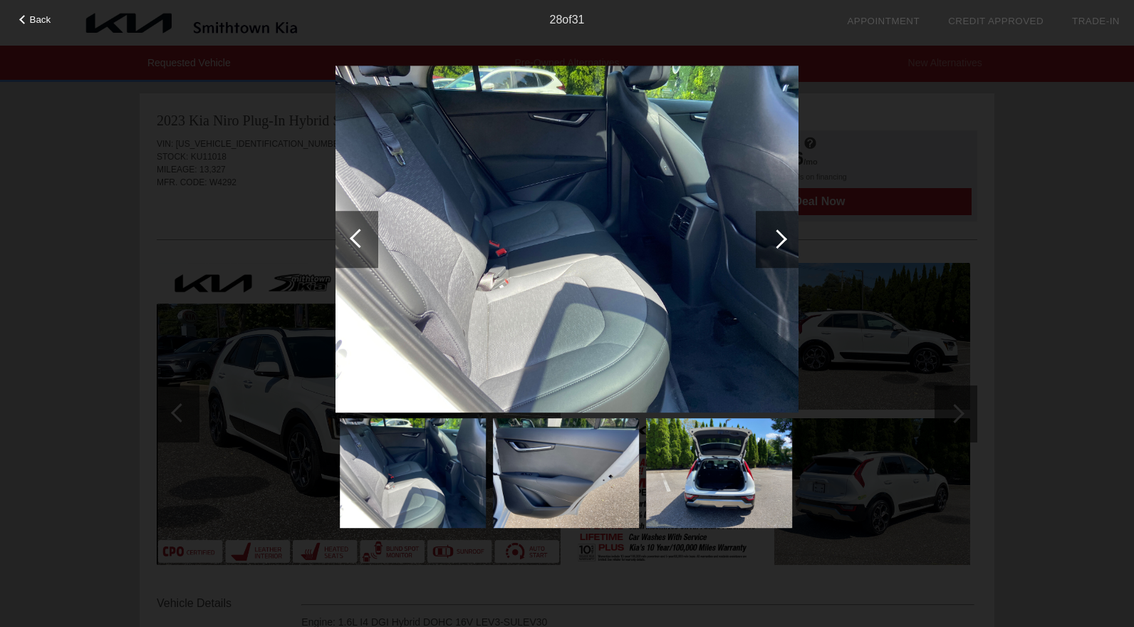
click at [782, 250] on div at bounding box center [777, 239] width 43 height 57
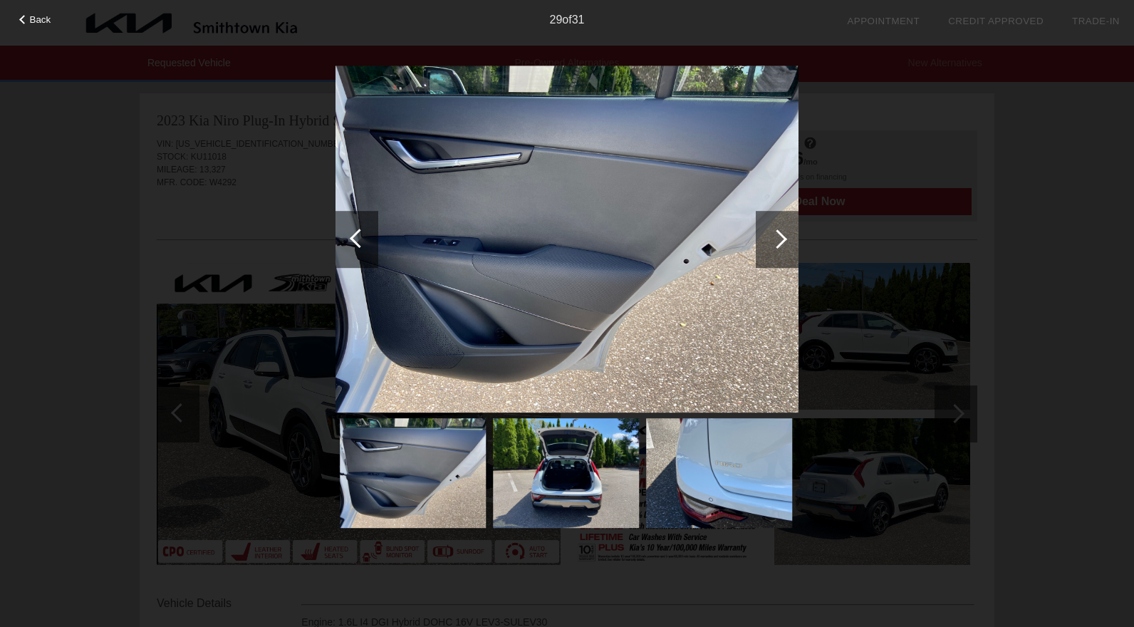
click at [782, 250] on div at bounding box center [777, 239] width 43 height 57
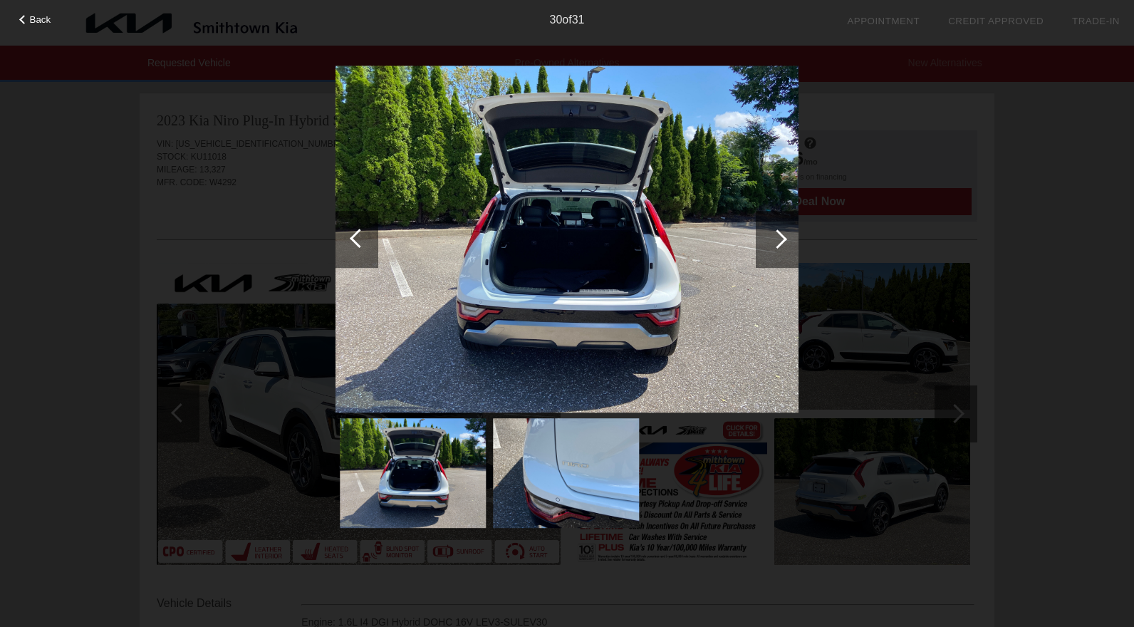
click at [782, 250] on div at bounding box center [777, 239] width 43 height 57
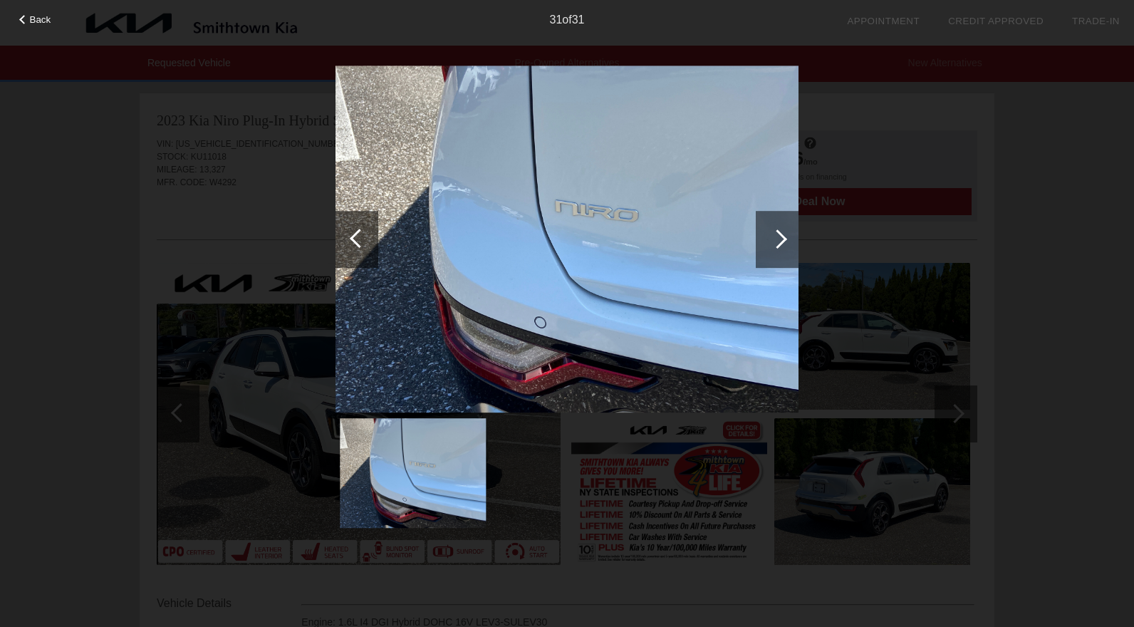
click at [784, 251] on div at bounding box center [777, 239] width 43 height 57
click at [361, 234] on div at bounding box center [359, 238] width 19 height 19
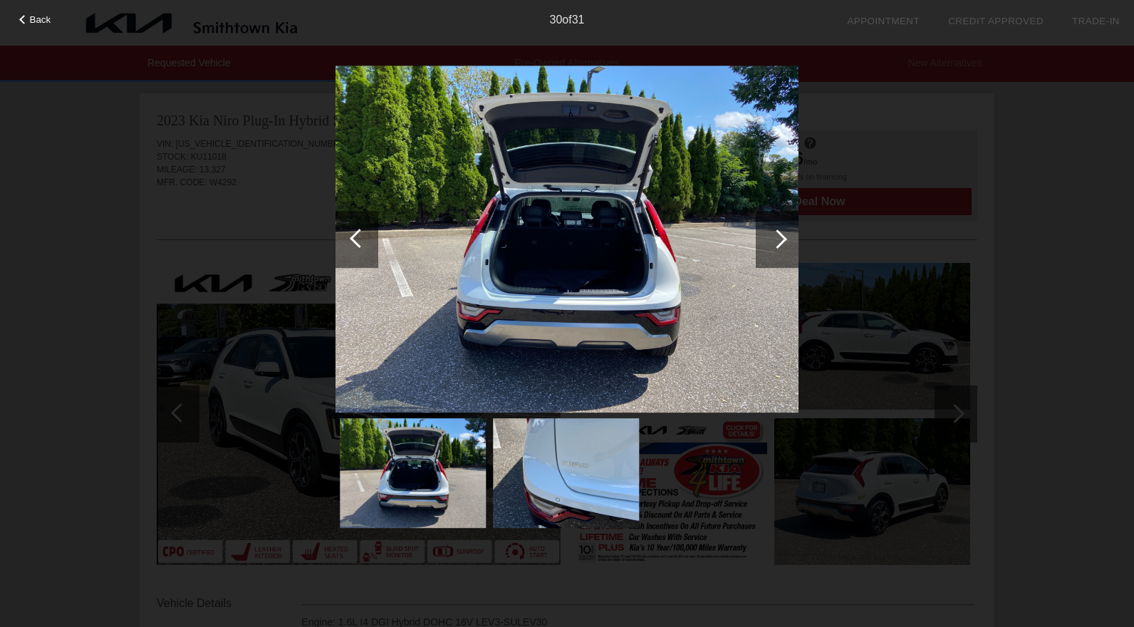
click at [361, 234] on div at bounding box center [359, 238] width 19 height 19
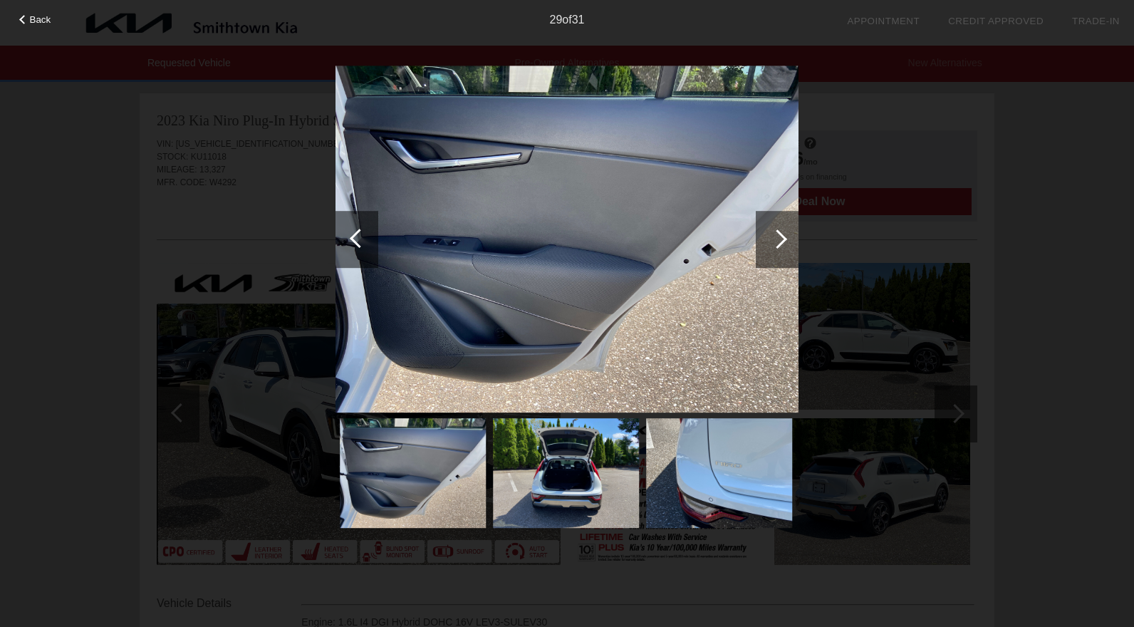
click at [361, 234] on div at bounding box center [359, 238] width 19 height 19
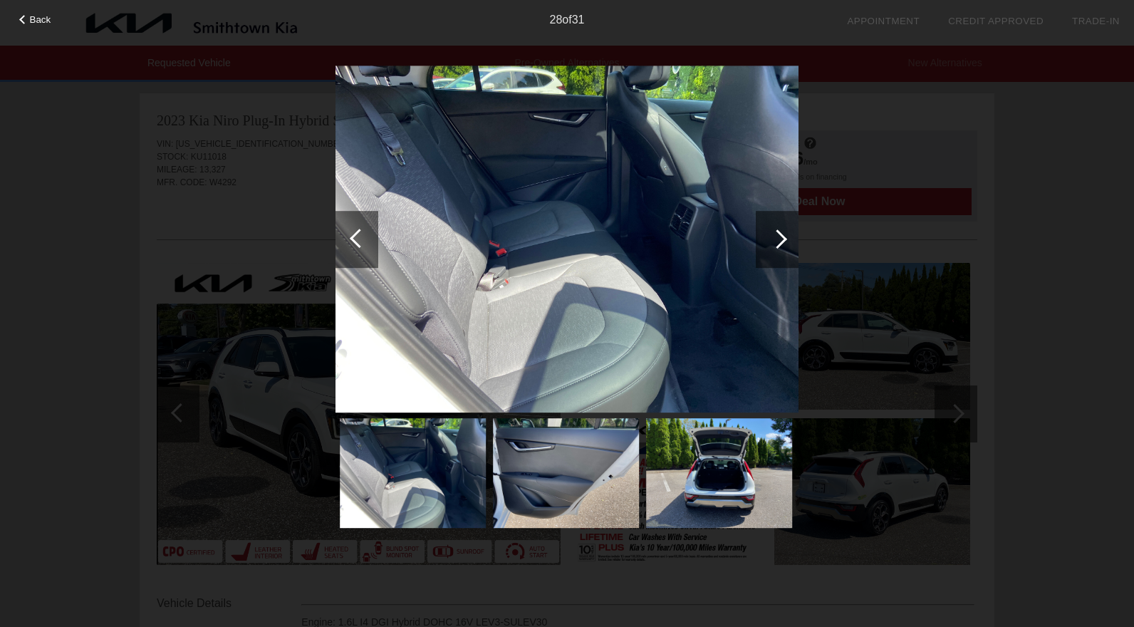
click at [361, 234] on div at bounding box center [359, 238] width 19 height 19
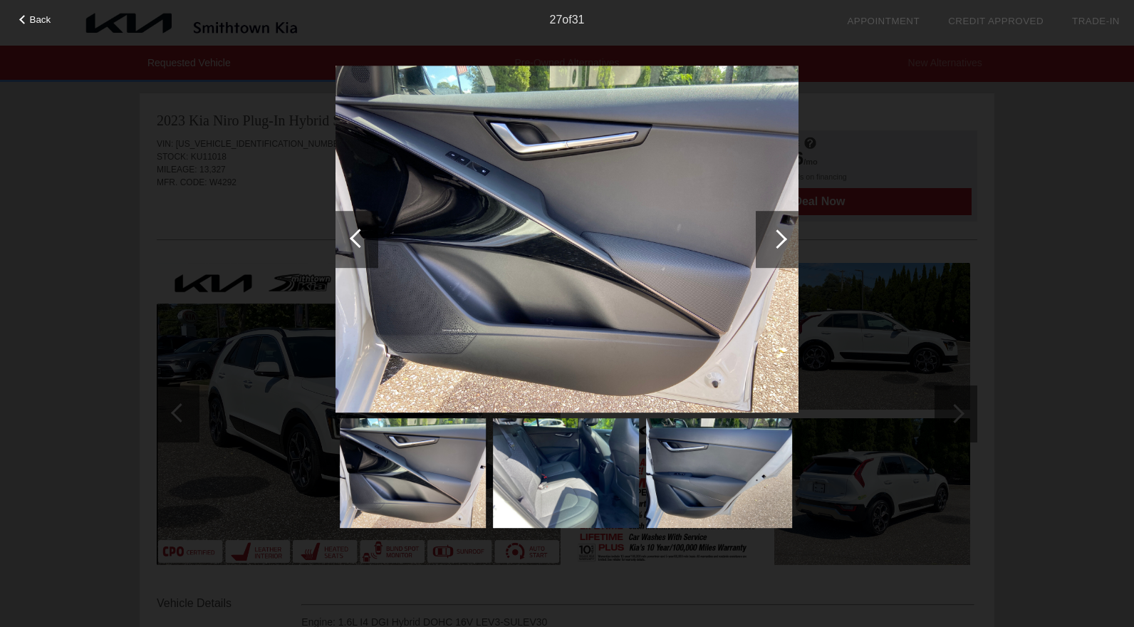
click at [361, 234] on div at bounding box center [359, 238] width 19 height 19
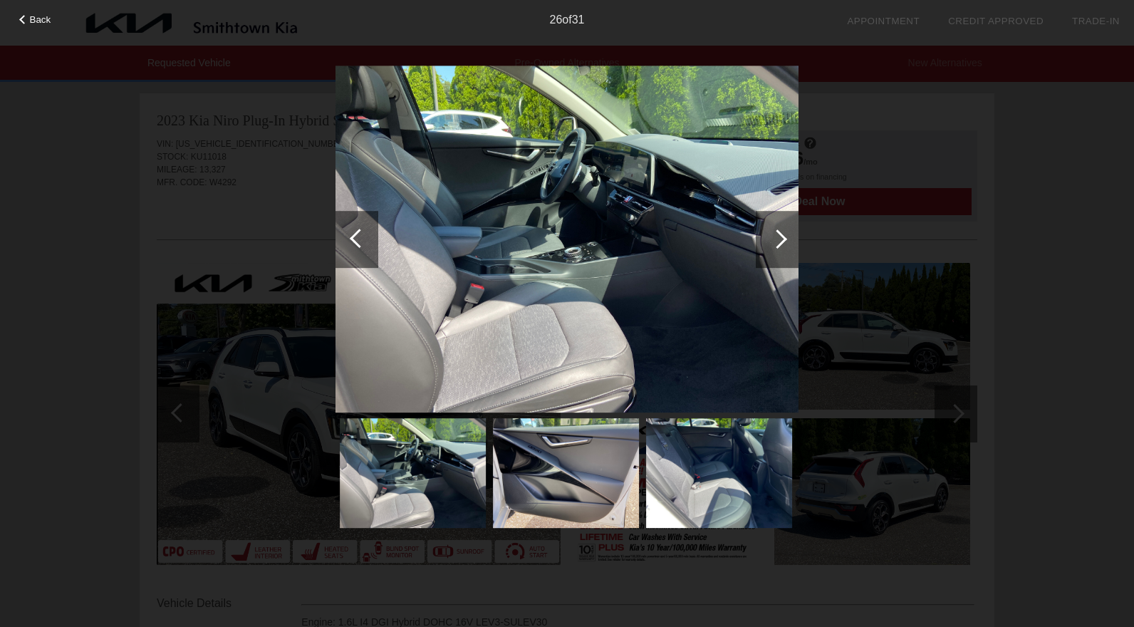
click at [361, 234] on div at bounding box center [359, 238] width 19 height 19
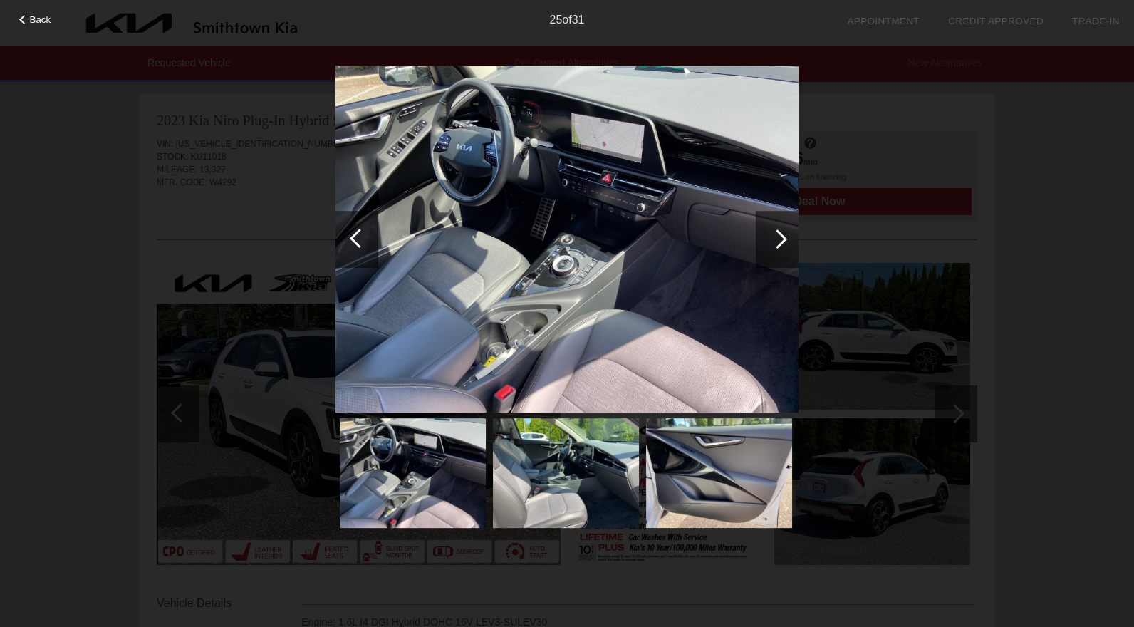
click at [361, 234] on div at bounding box center [359, 238] width 19 height 19
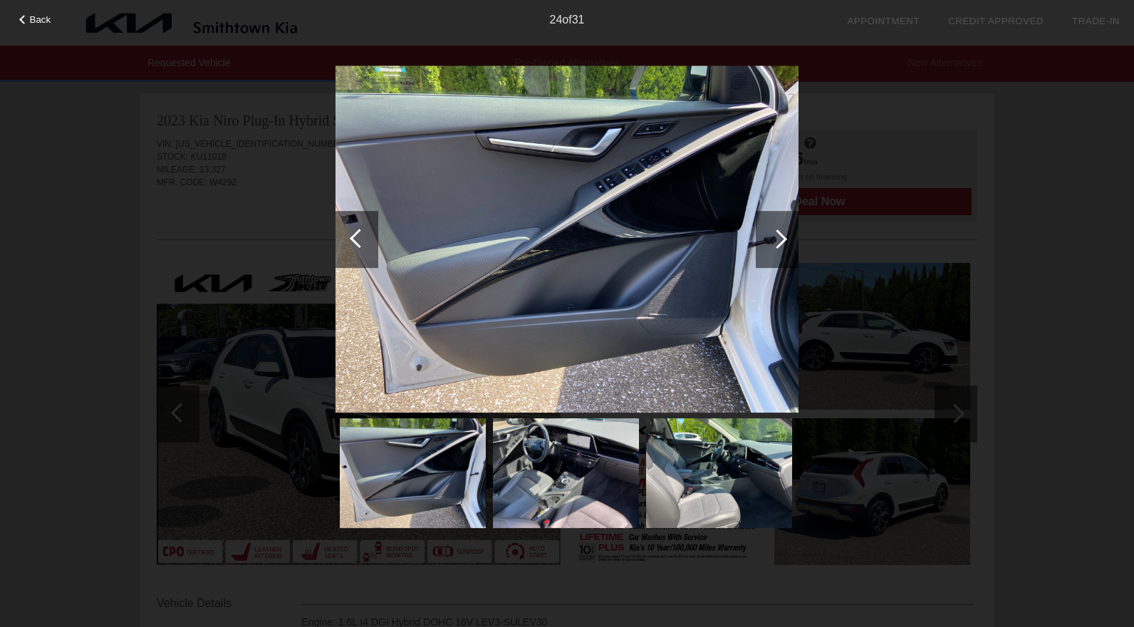
click at [361, 234] on div at bounding box center [359, 238] width 19 height 19
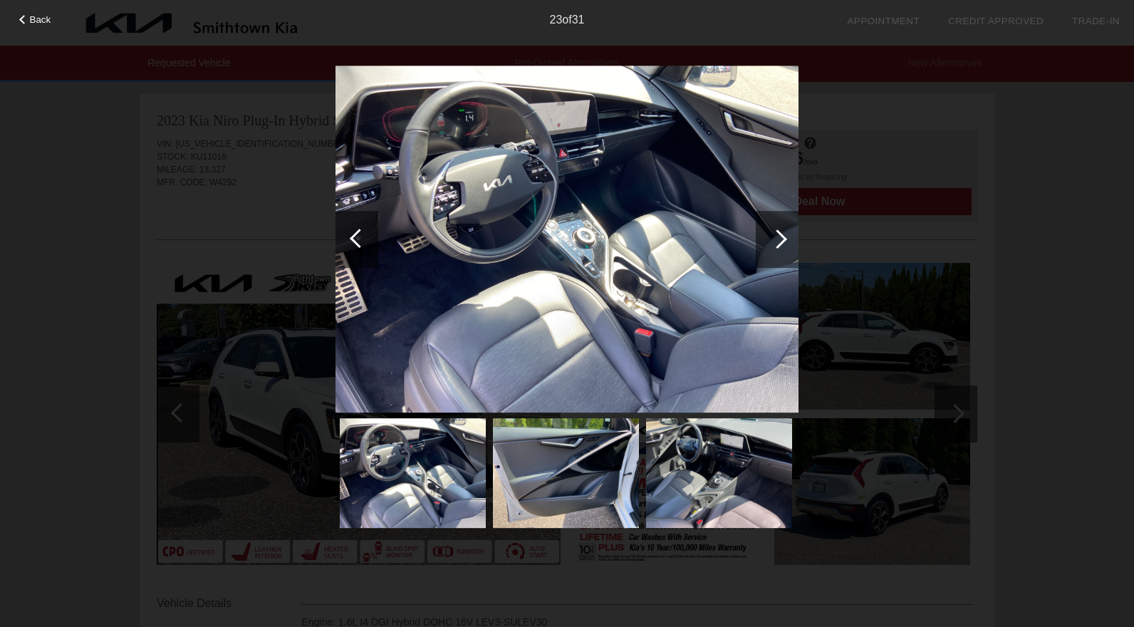
click at [361, 234] on div at bounding box center [359, 238] width 19 height 19
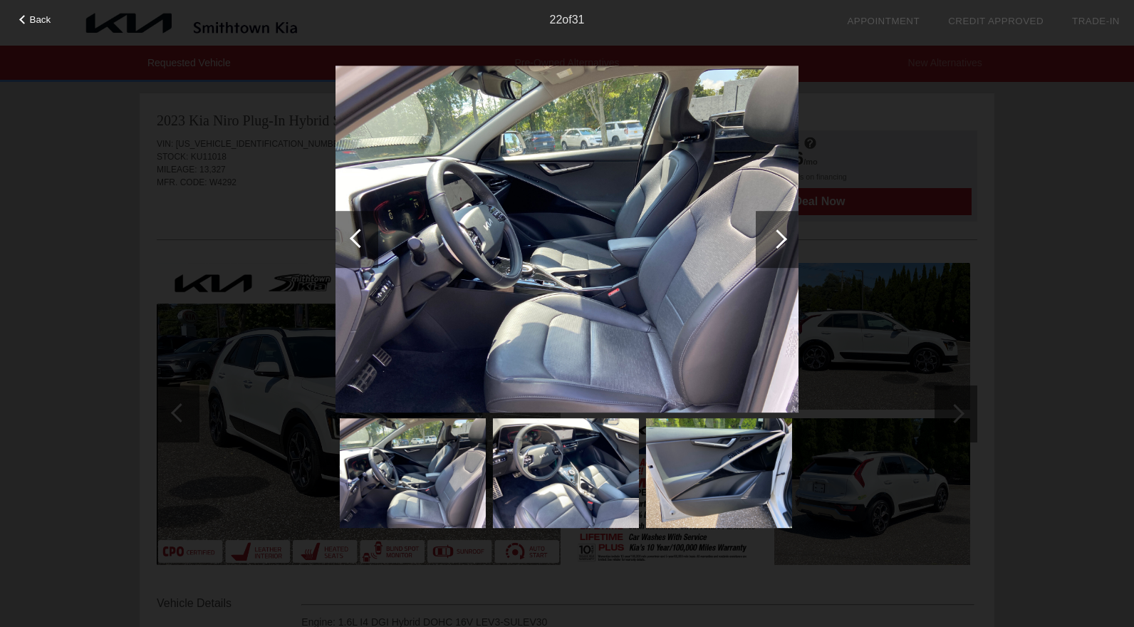
click at [361, 234] on div at bounding box center [359, 238] width 19 height 19
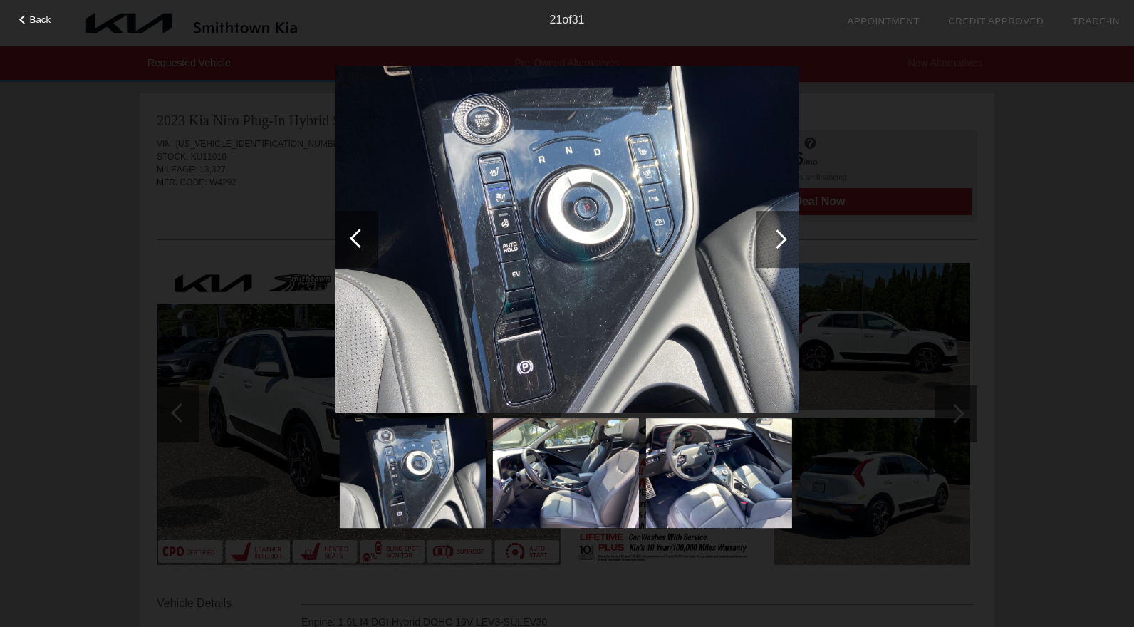
click at [361, 234] on div at bounding box center [359, 238] width 19 height 19
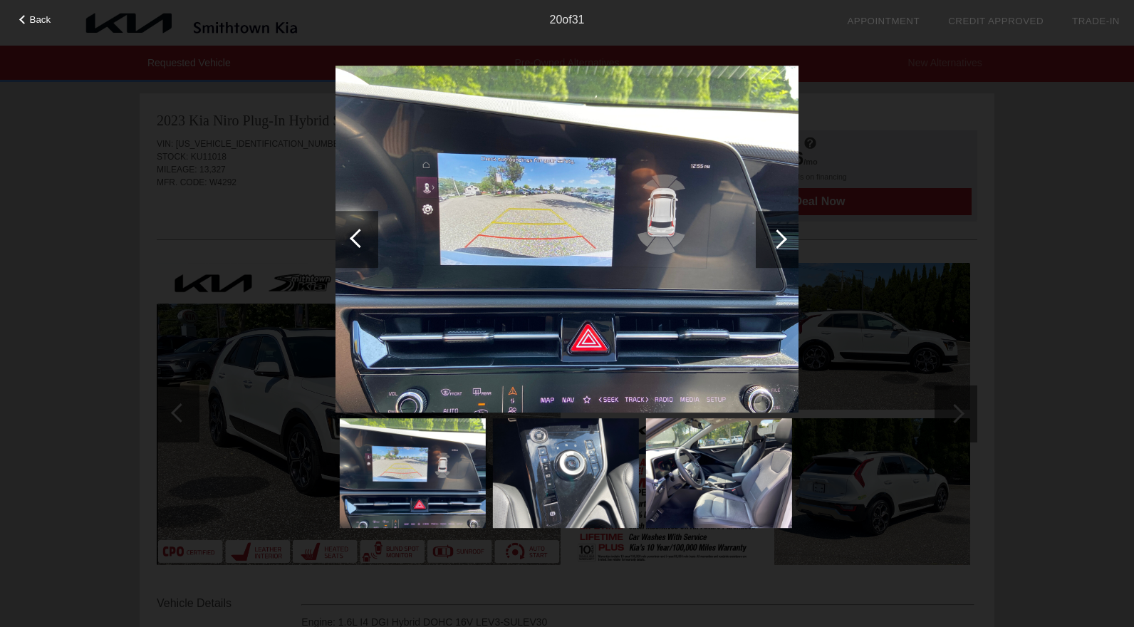
click at [361, 234] on div at bounding box center [359, 238] width 19 height 19
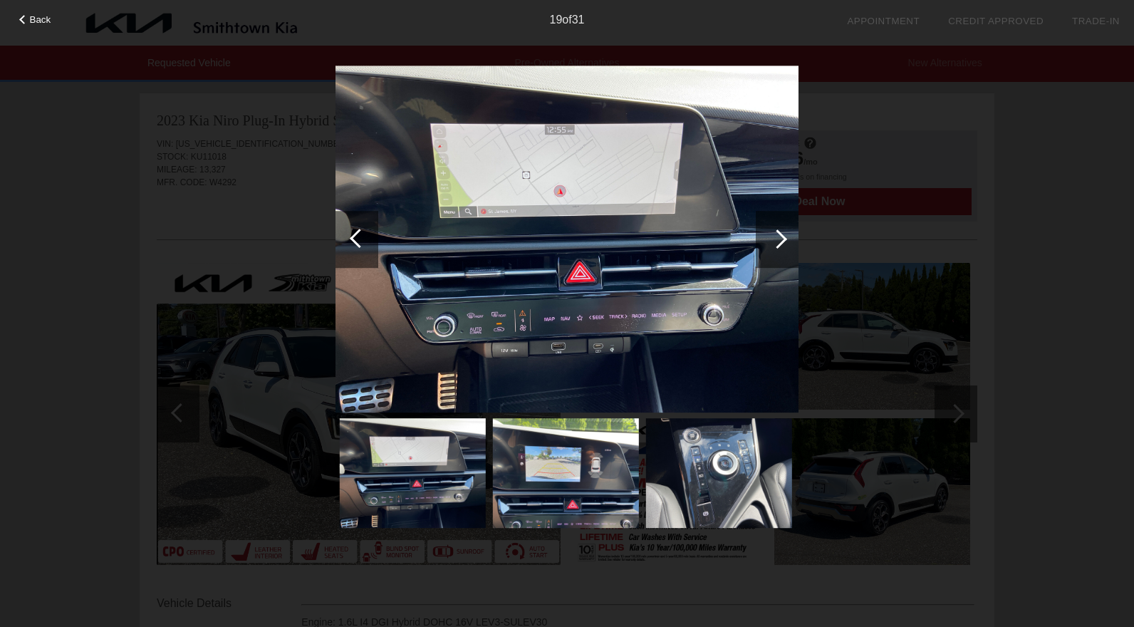
click at [361, 234] on div at bounding box center [359, 238] width 19 height 19
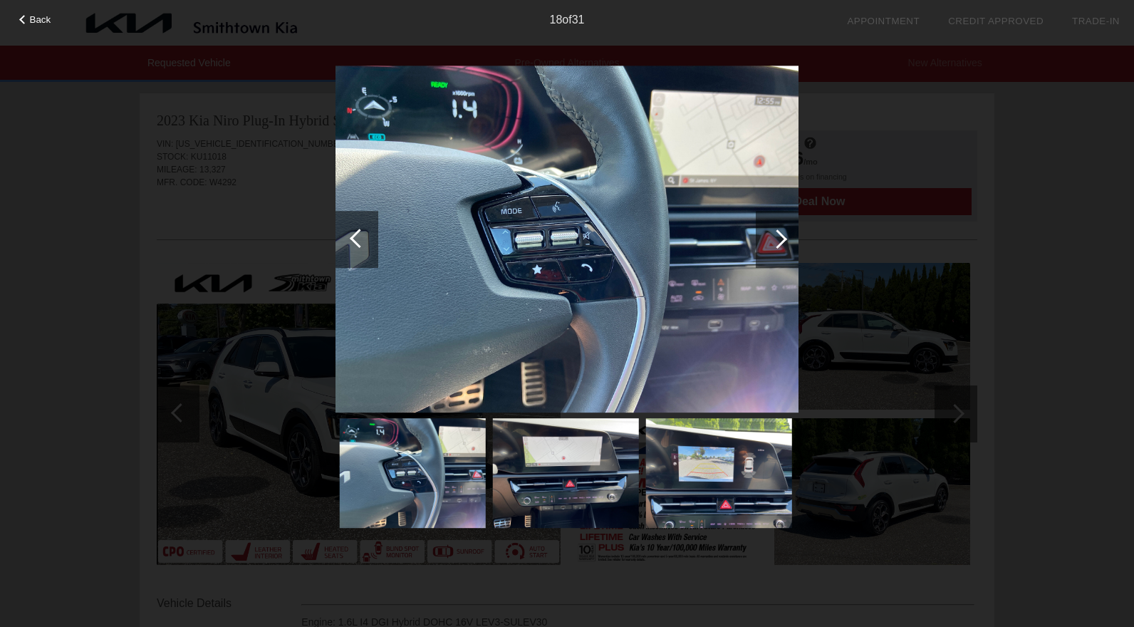
click at [361, 234] on div at bounding box center [359, 238] width 19 height 19
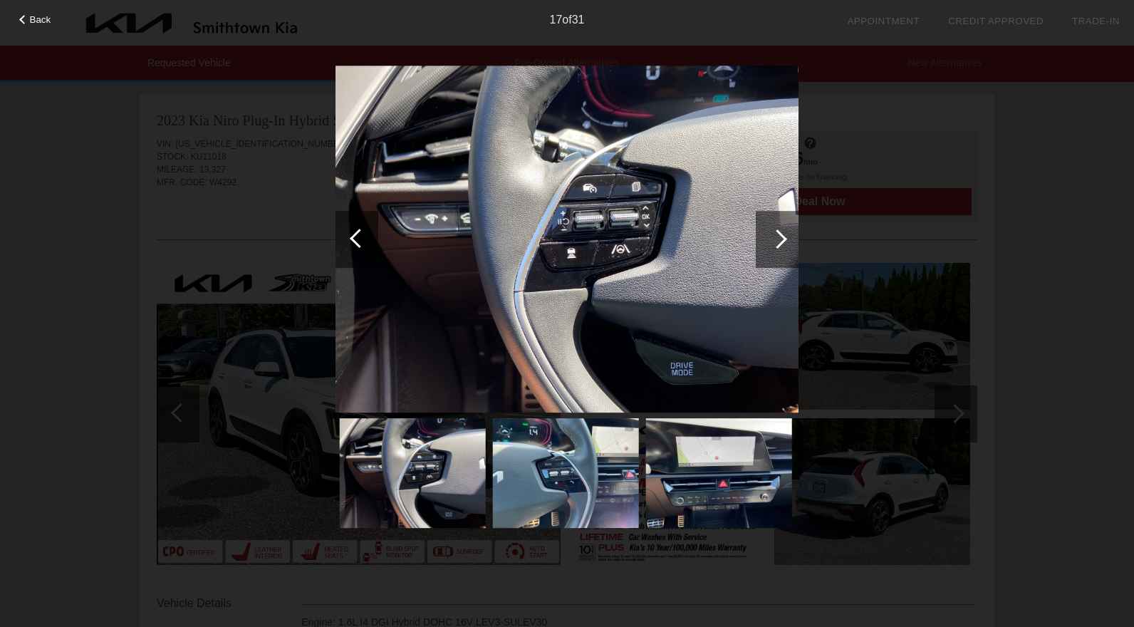
click at [361, 234] on div at bounding box center [359, 238] width 19 height 19
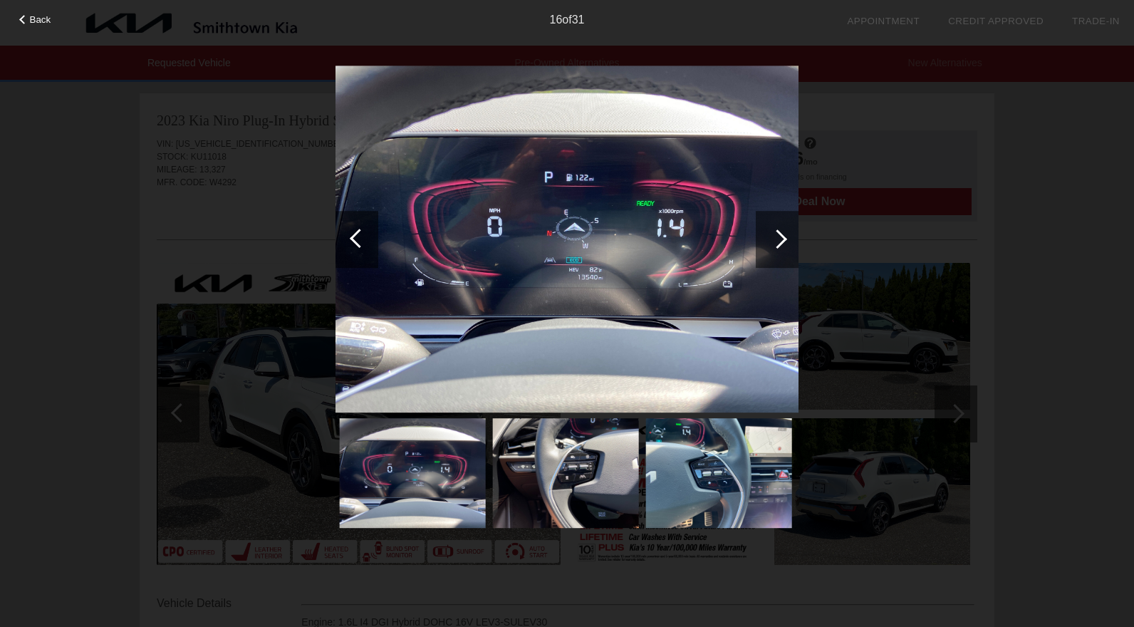
click at [361, 234] on div at bounding box center [359, 238] width 19 height 19
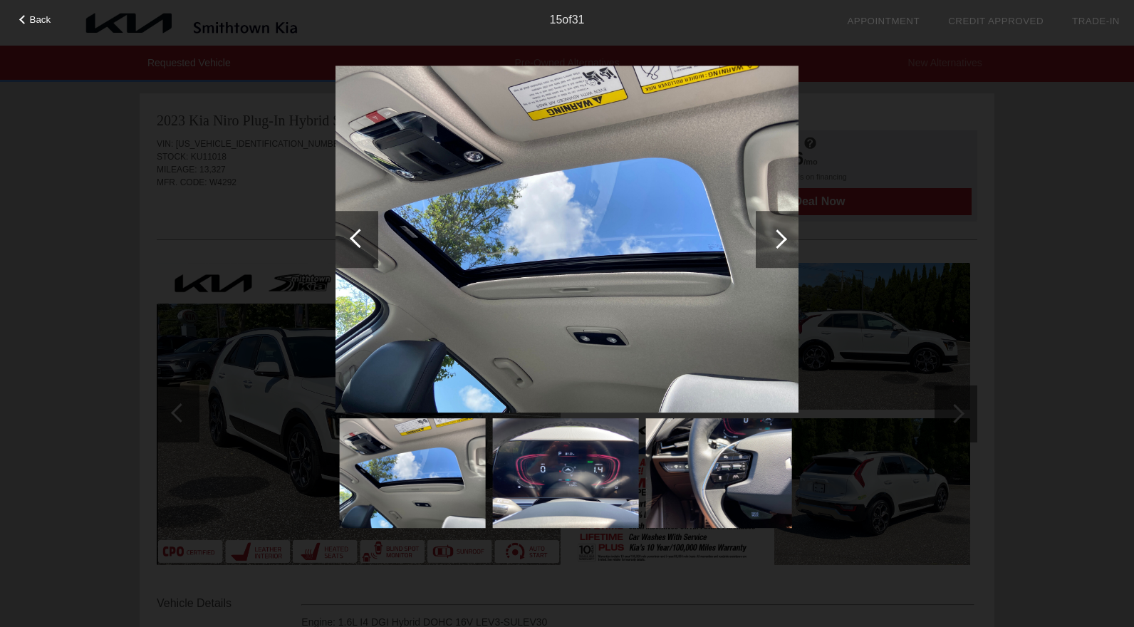
click at [361, 234] on div at bounding box center [359, 238] width 19 height 19
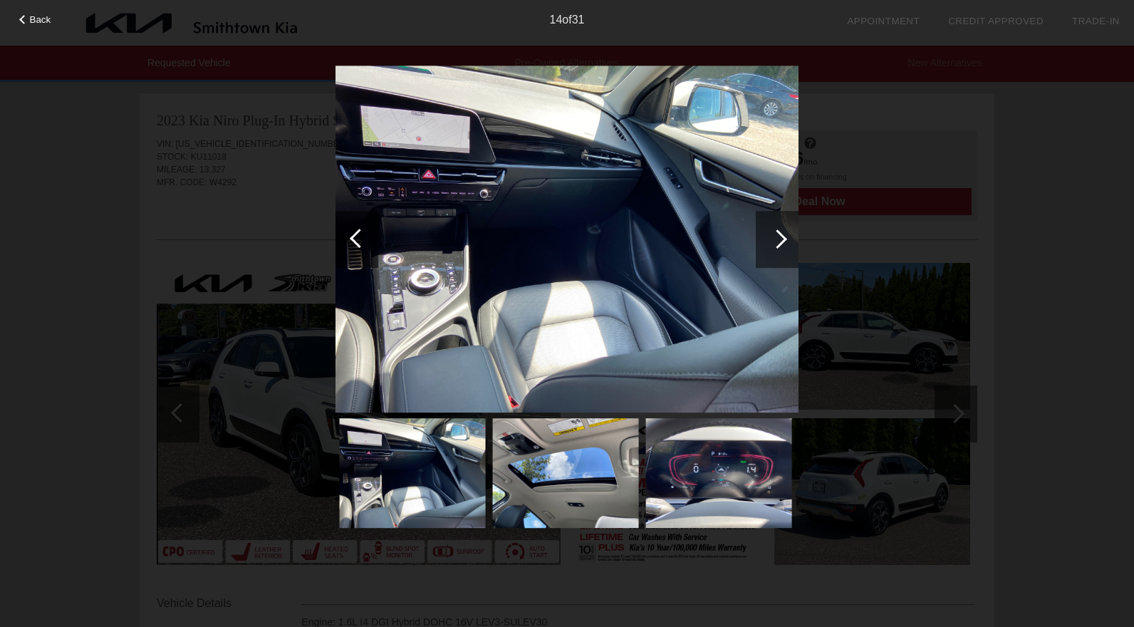
click at [785, 244] on div at bounding box center [777, 239] width 43 height 57
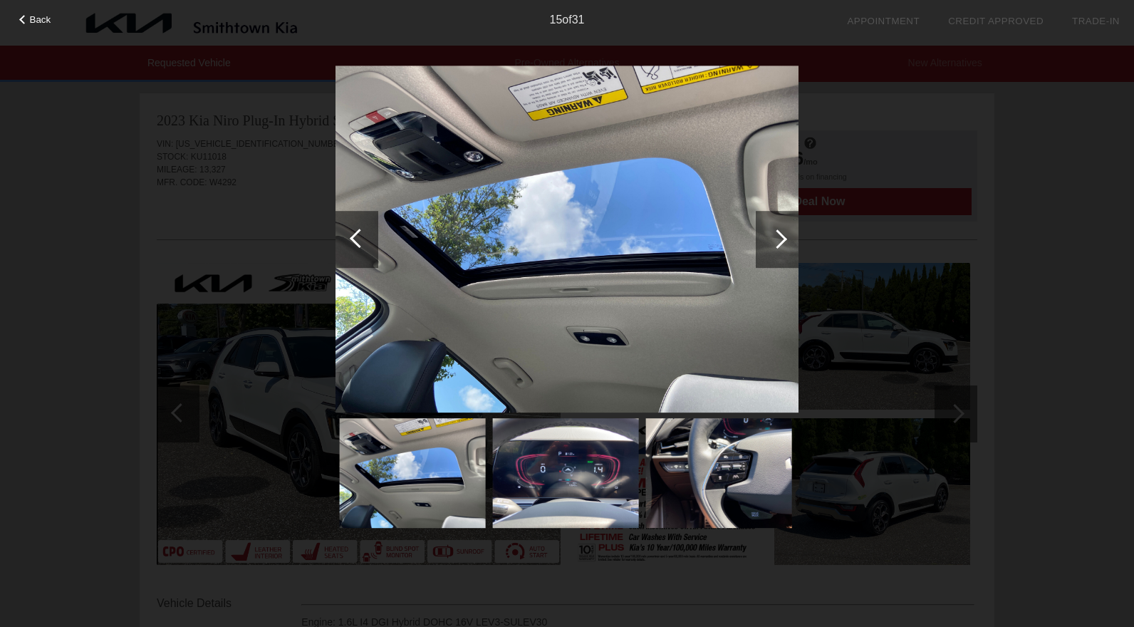
click at [355, 241] on div at bounding box center [359, 238] width 19 height 19
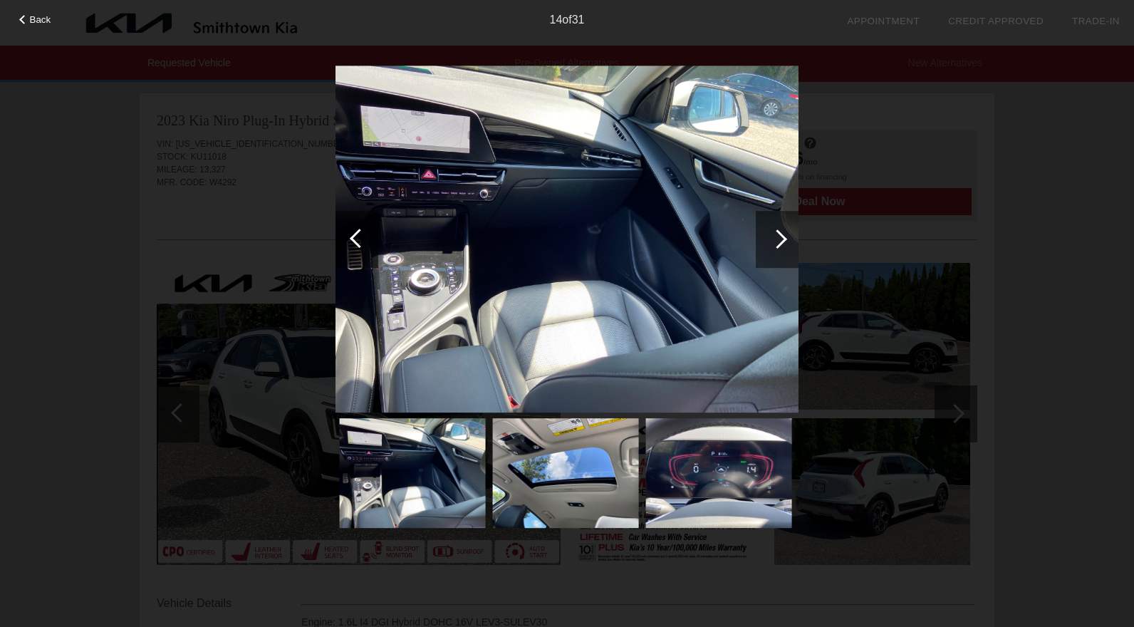
click at [355, 241] on div at bounding box center [359, 238] width 19 height 19
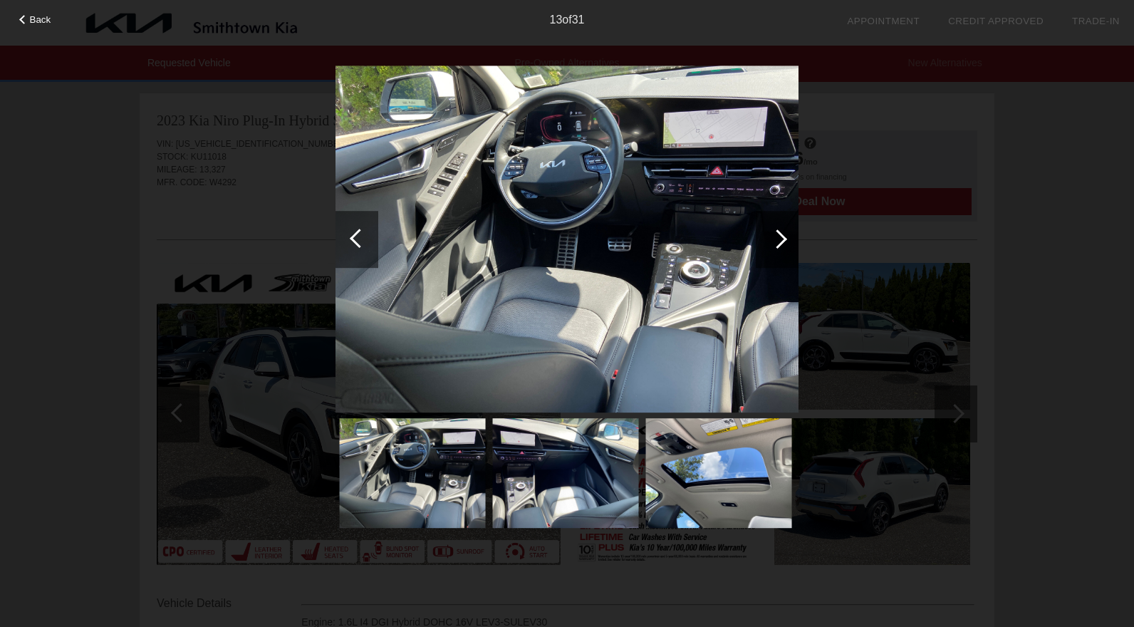
click at [355, 241] on div at bounding box center [359, 238] width 19 height 19
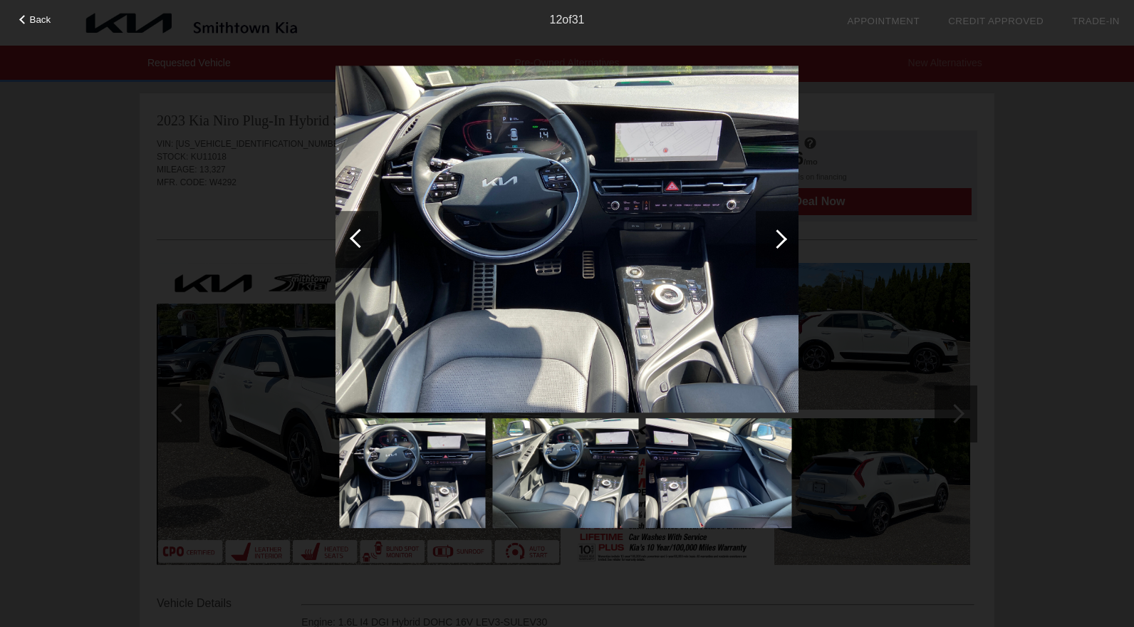
click at [355, 241] on div at bounding box center [359, 238] width 19 height 19
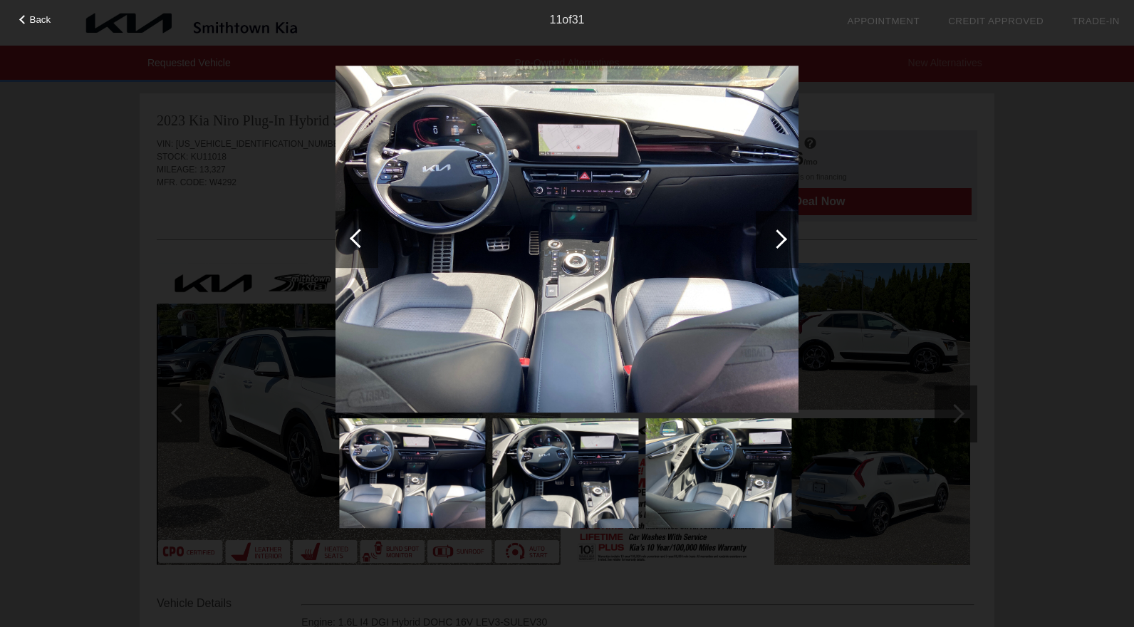
click at [355, 241] on div at bounding box center [359, 238] width 19 height 19
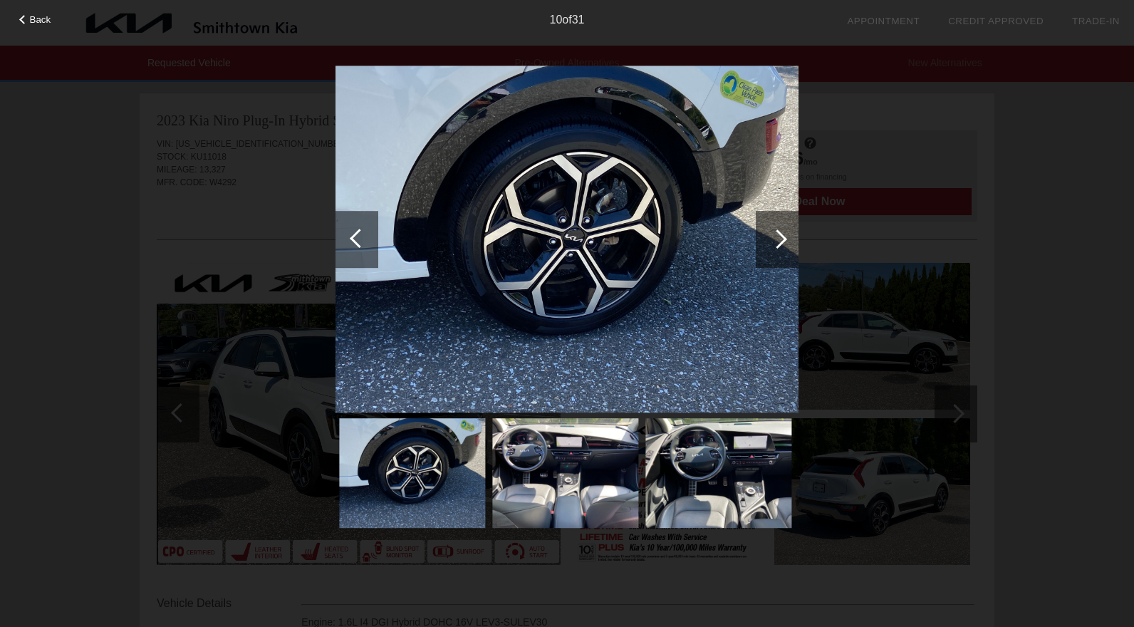
click at [355, 241] on div at bounding box center [359, 238] width 19 height 19
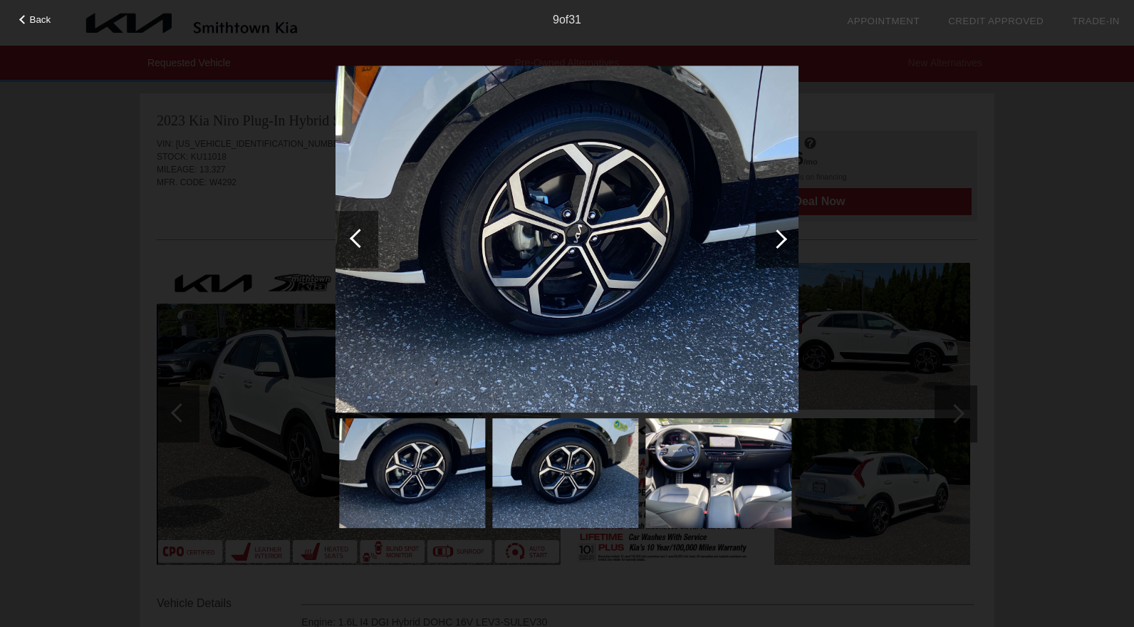
click at [777, 236] on div at bounding box center [777, 238] width 19 height 19
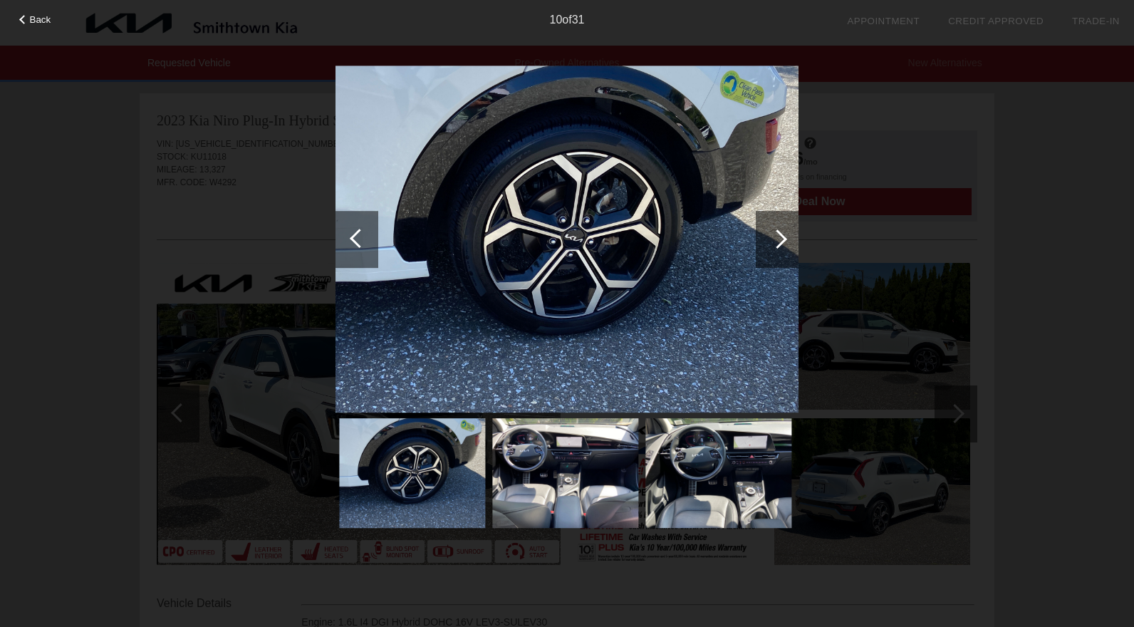
click at [361, 249] on div at bounding box center [357, 239] width 43 height 57
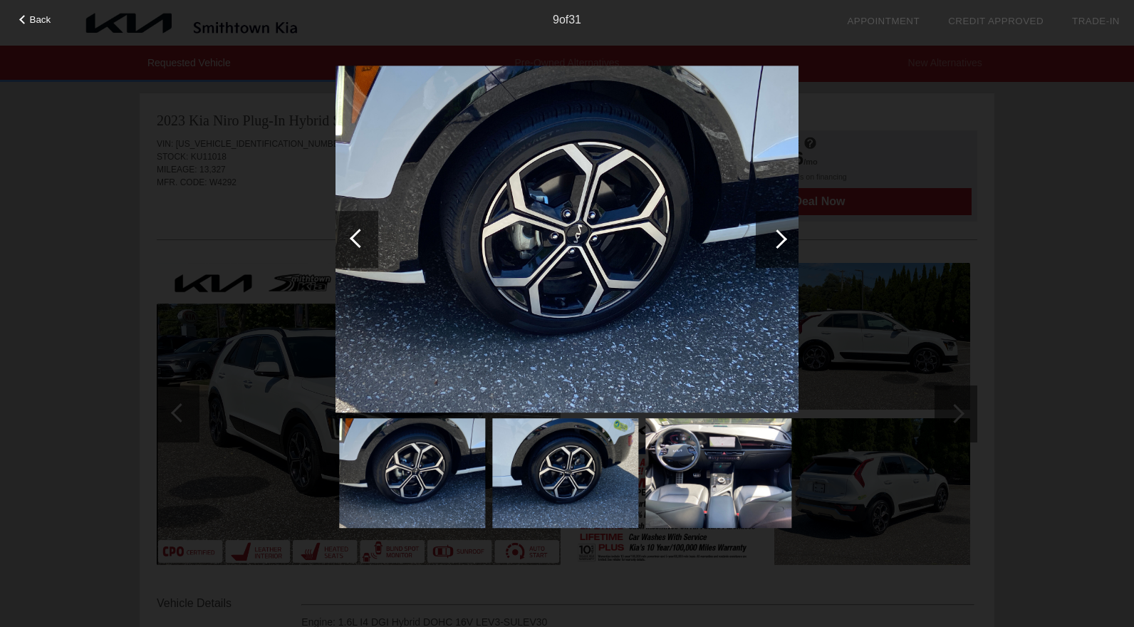
click at [361, 249] on div at bounding box center [357, 239] width 43 height 57
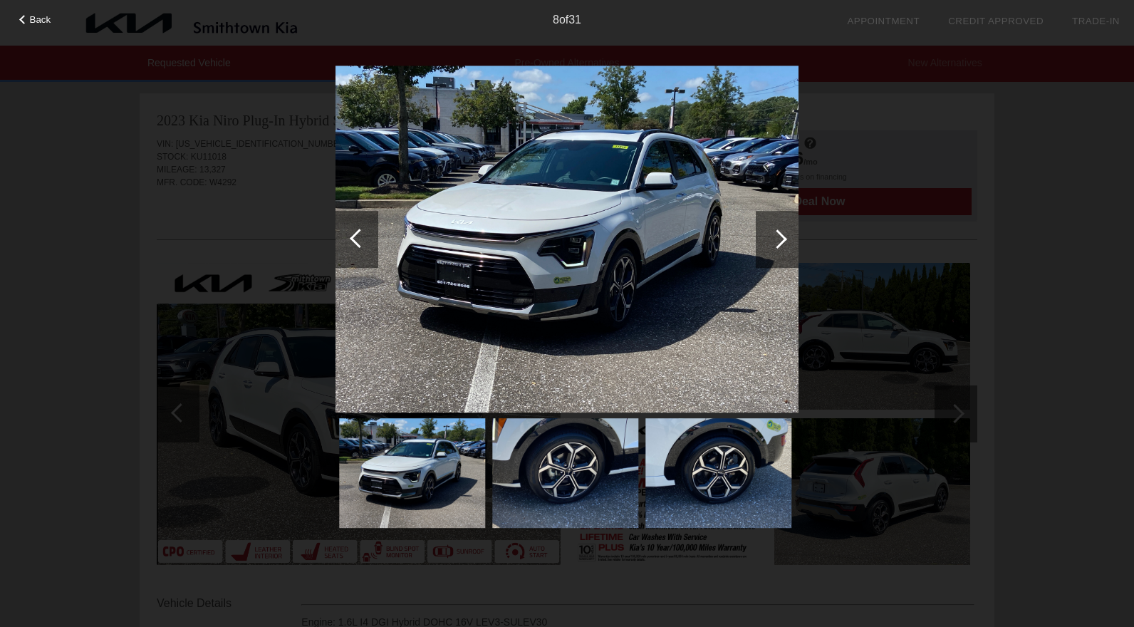
click at [361, 249] on div at bounding box center [357, 239] width 43 height 57
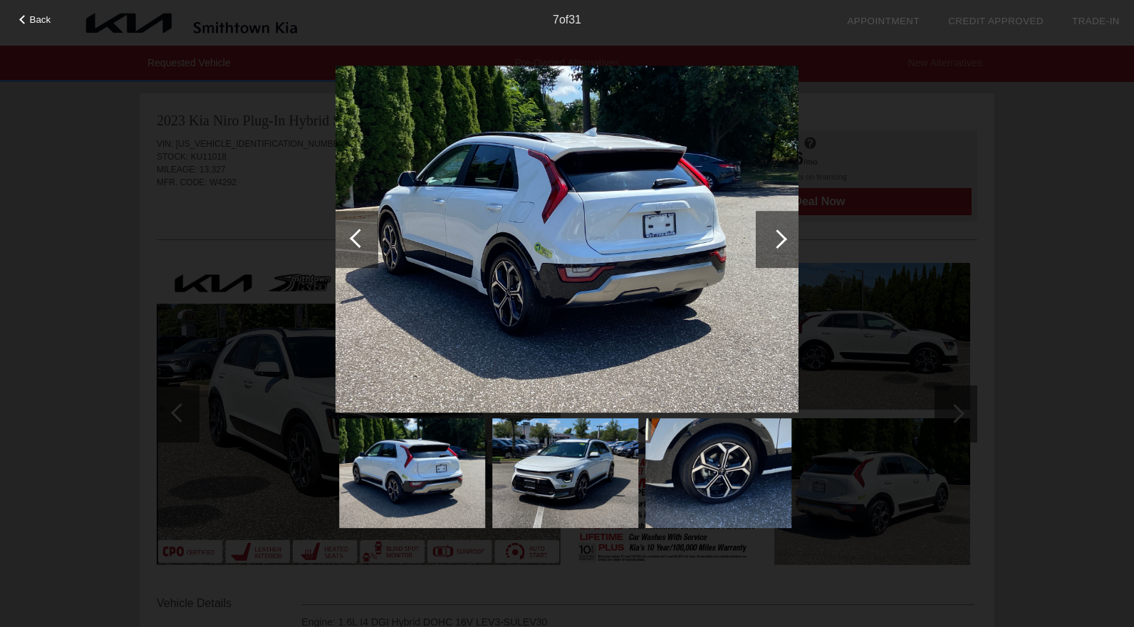
click at [38, 24] on span "Back" at bounding box center [40, 19] width 21 height 11
